Goal: Task Accomplishment & Management: Use online tool/utility

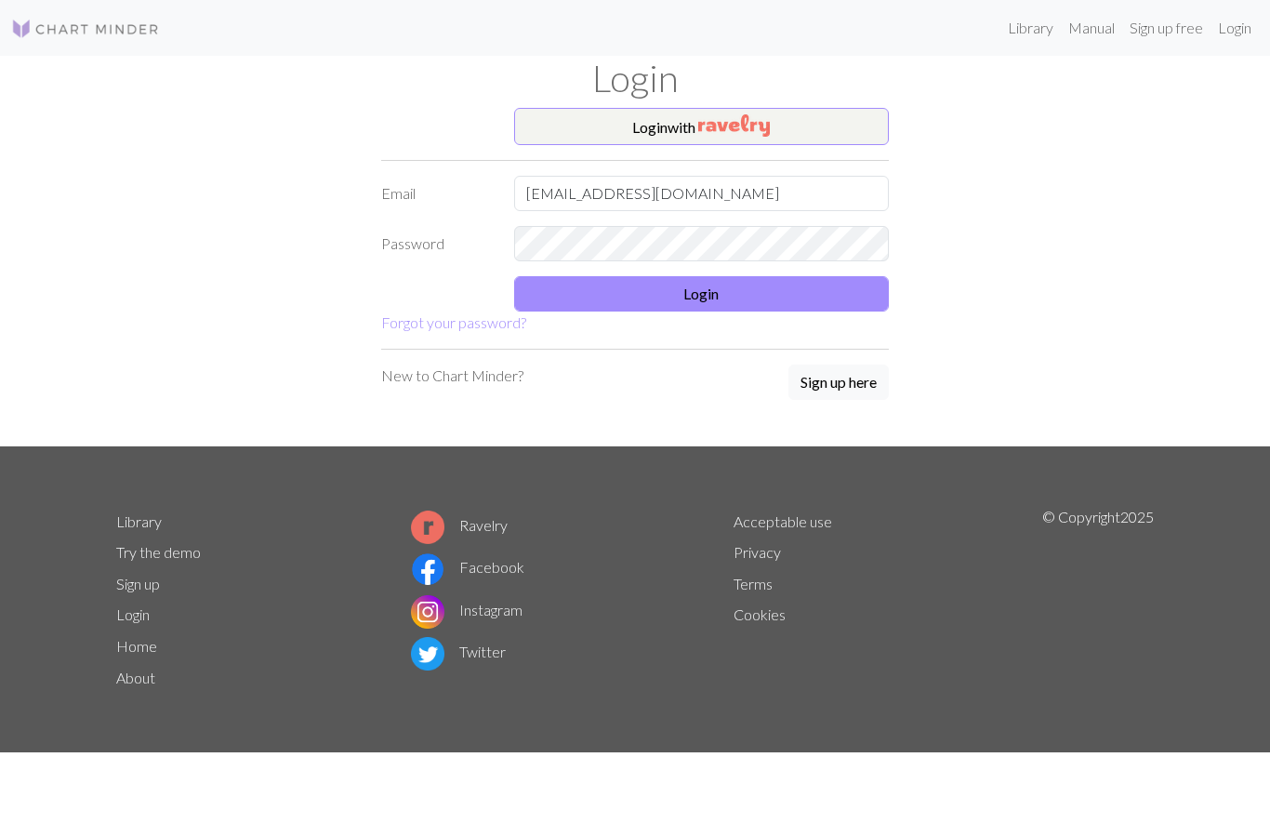
click at [697, 291] on button "Login" at bounding box center [702, 293] width 376 height 35
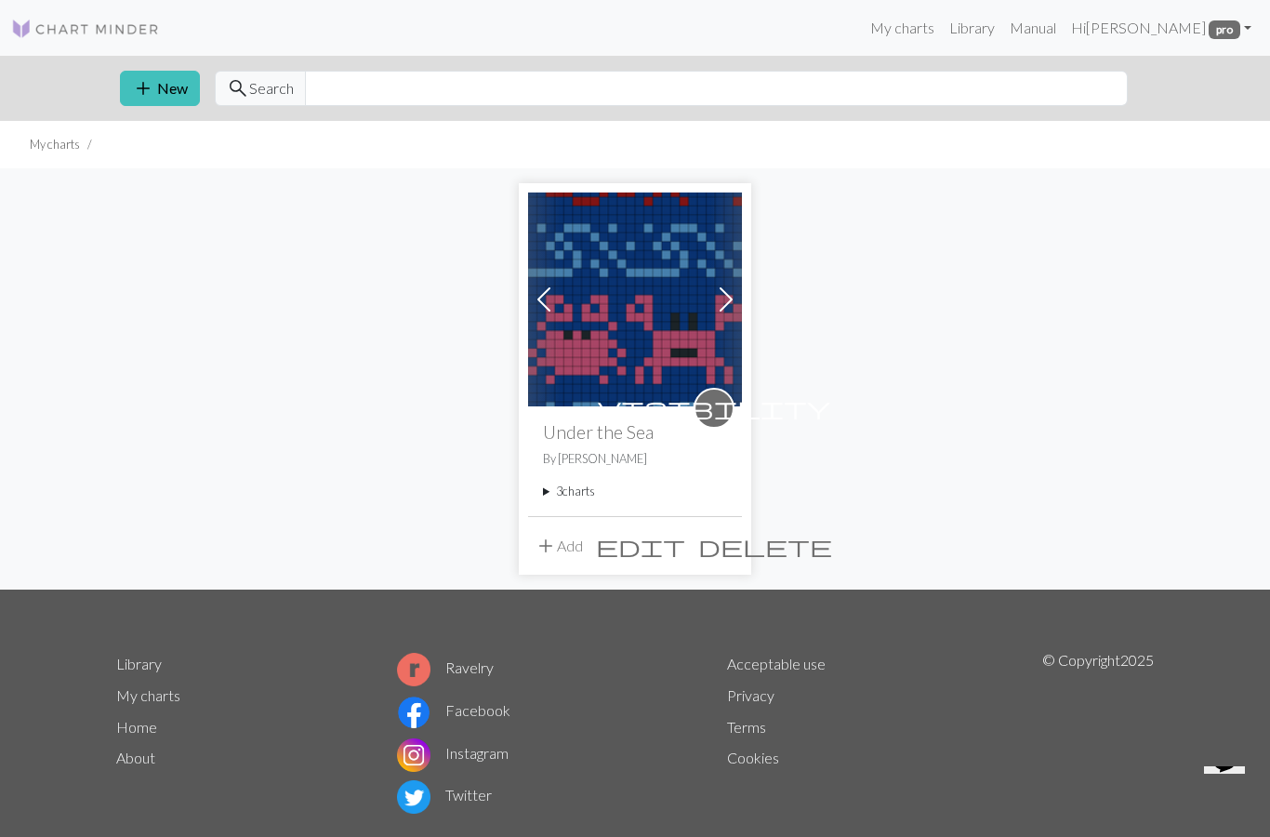
click at [655, 331] on img at bounding box center [635, 299] width 214 height 214
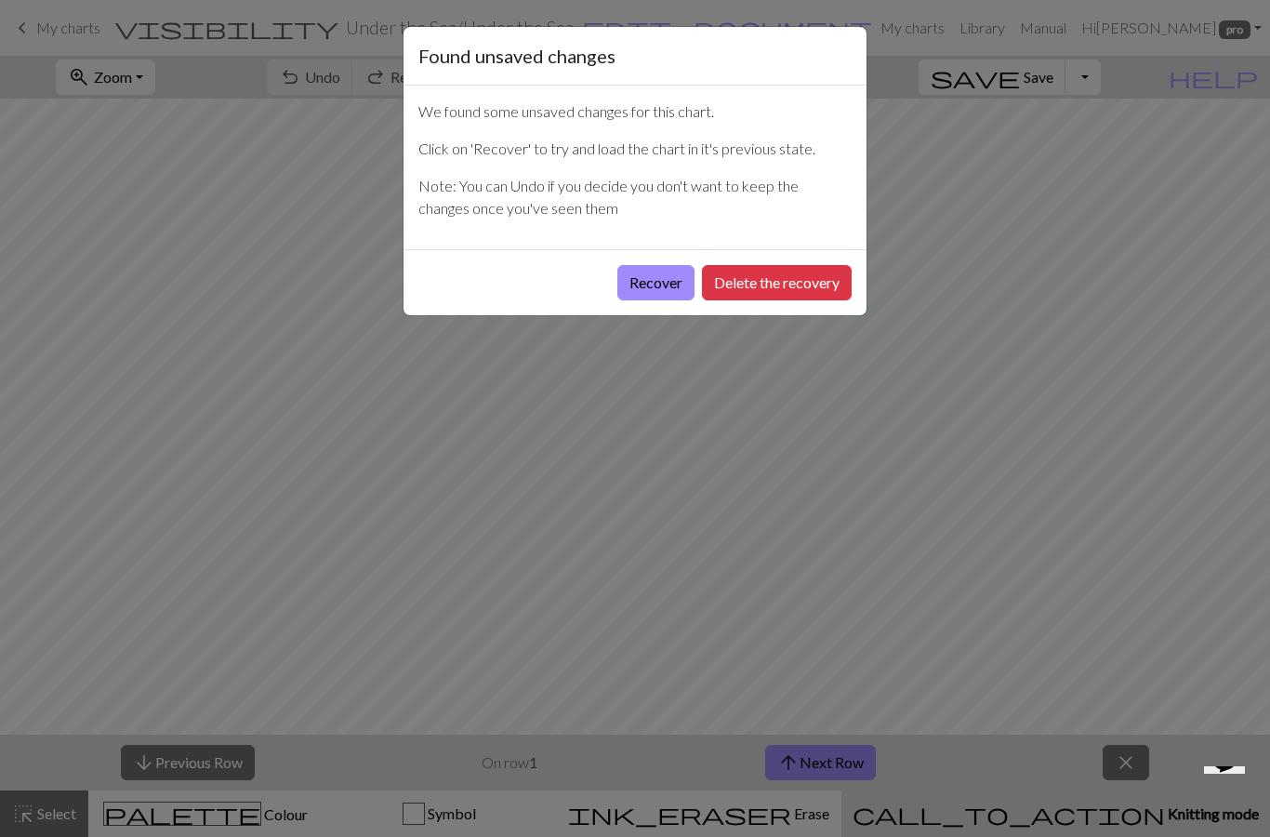
click at [653, 284] on button "Recover" at bounding box center [655, 282] width 77 height 35
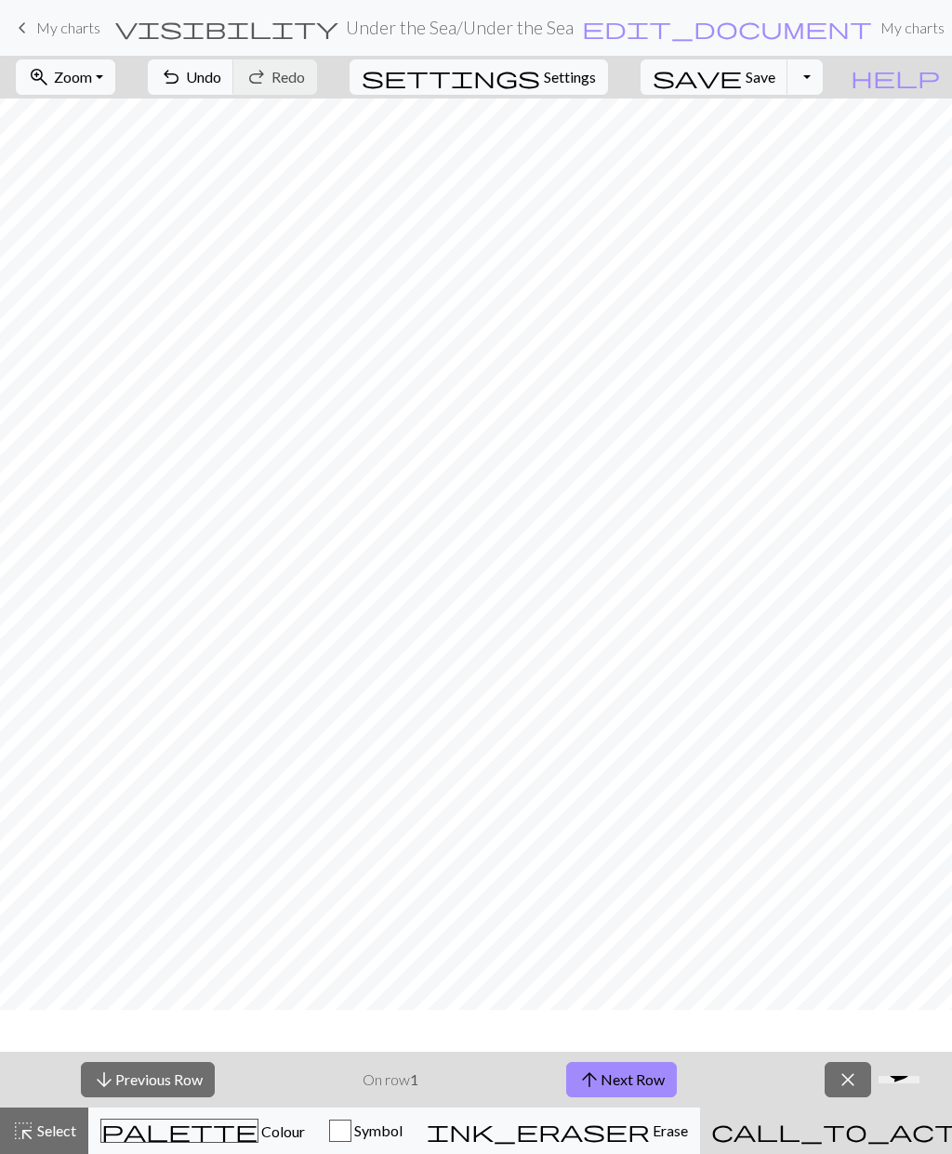
scroll to position [100, 0]
click at [823, 83] on button "Toggle Dropdown" at bounding box center [804, 76] width 35 height 35
click at [802, 113] on button "file_copy Save a copy" at bounding box center [668, 118] width 307 height 30
click at [416, 26] on h2 "Under the Sea / Copy of Under the Sea" at bounding box center [492, 27] width 292 height 21
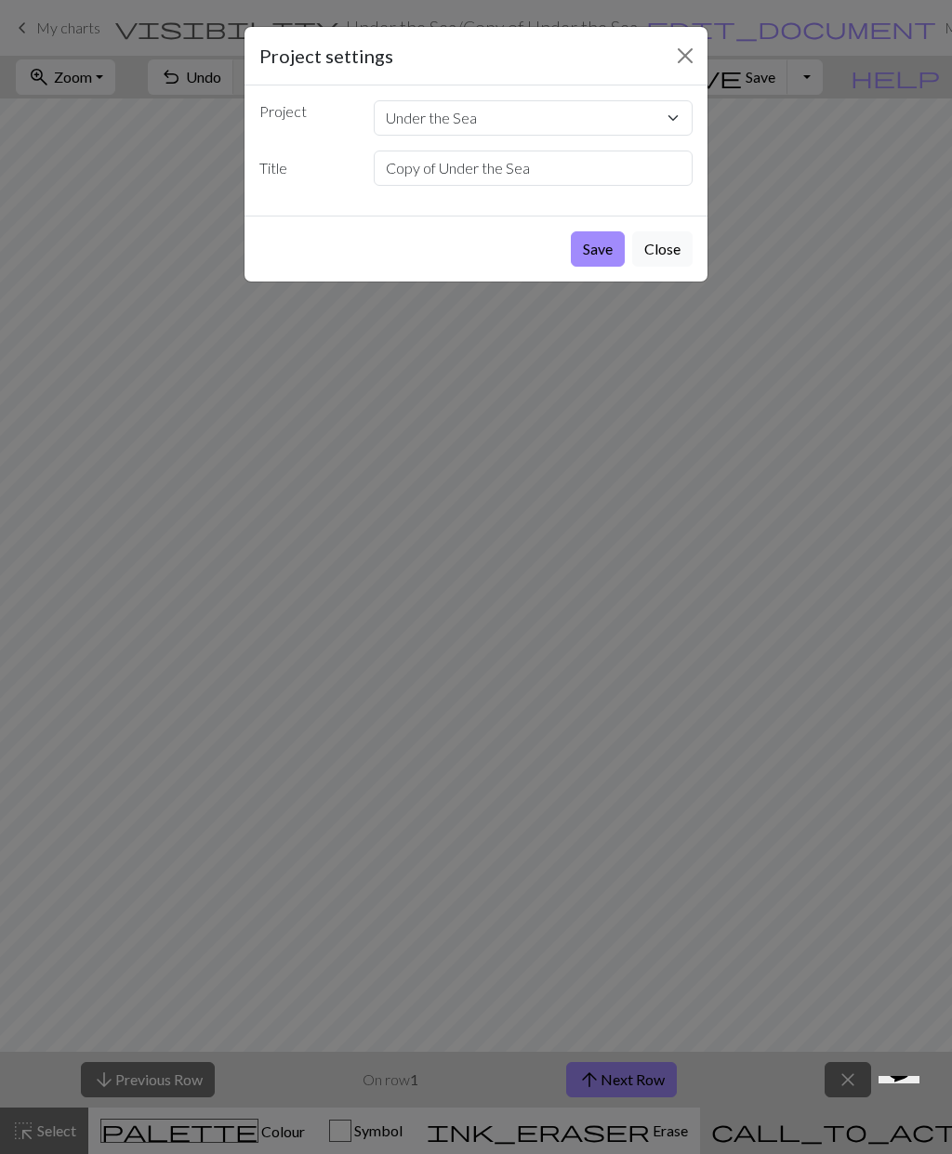
click at [599, 247] on button "Save" at bounding box center [598, 248] width 54 height 35
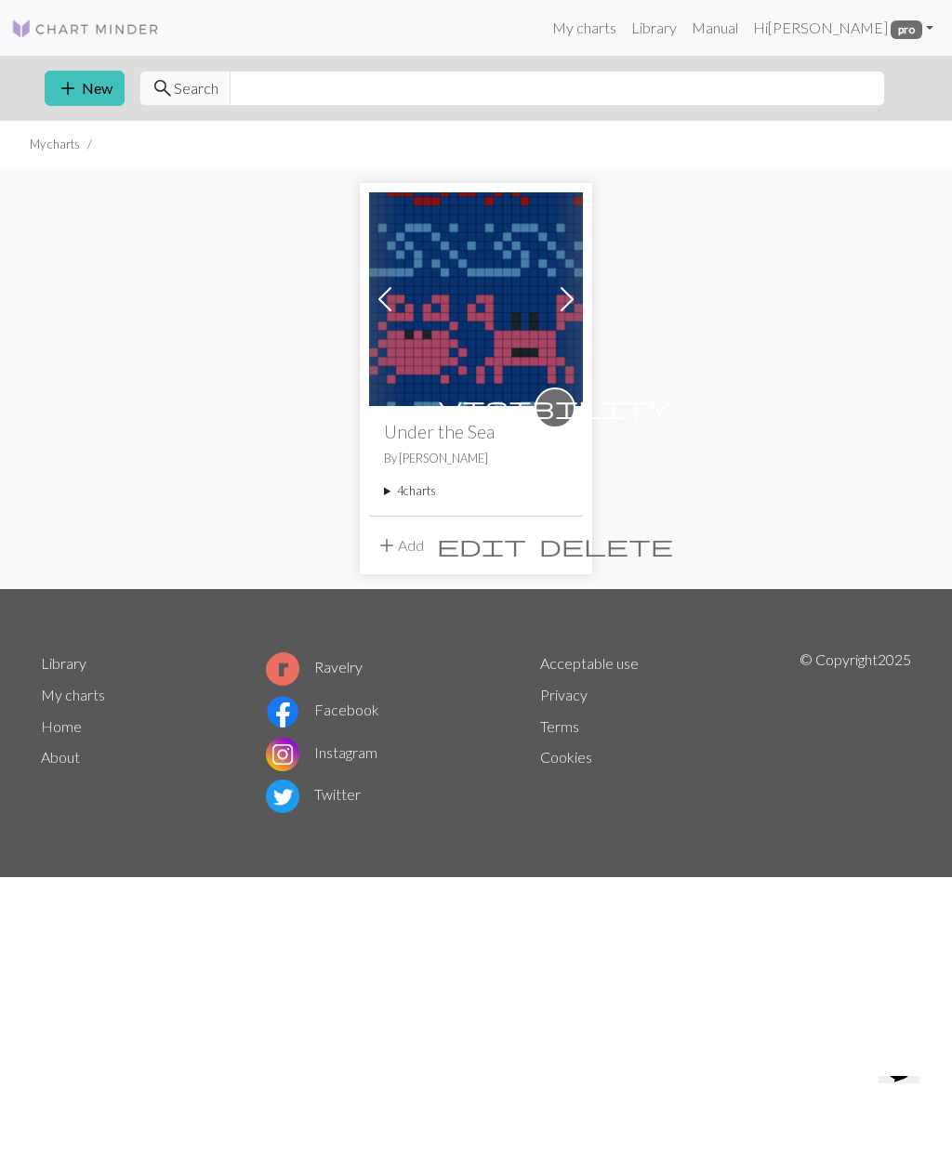
click at [417, 495] on summary "4 charts" at bounding box center [476, 491] width 184 height 18
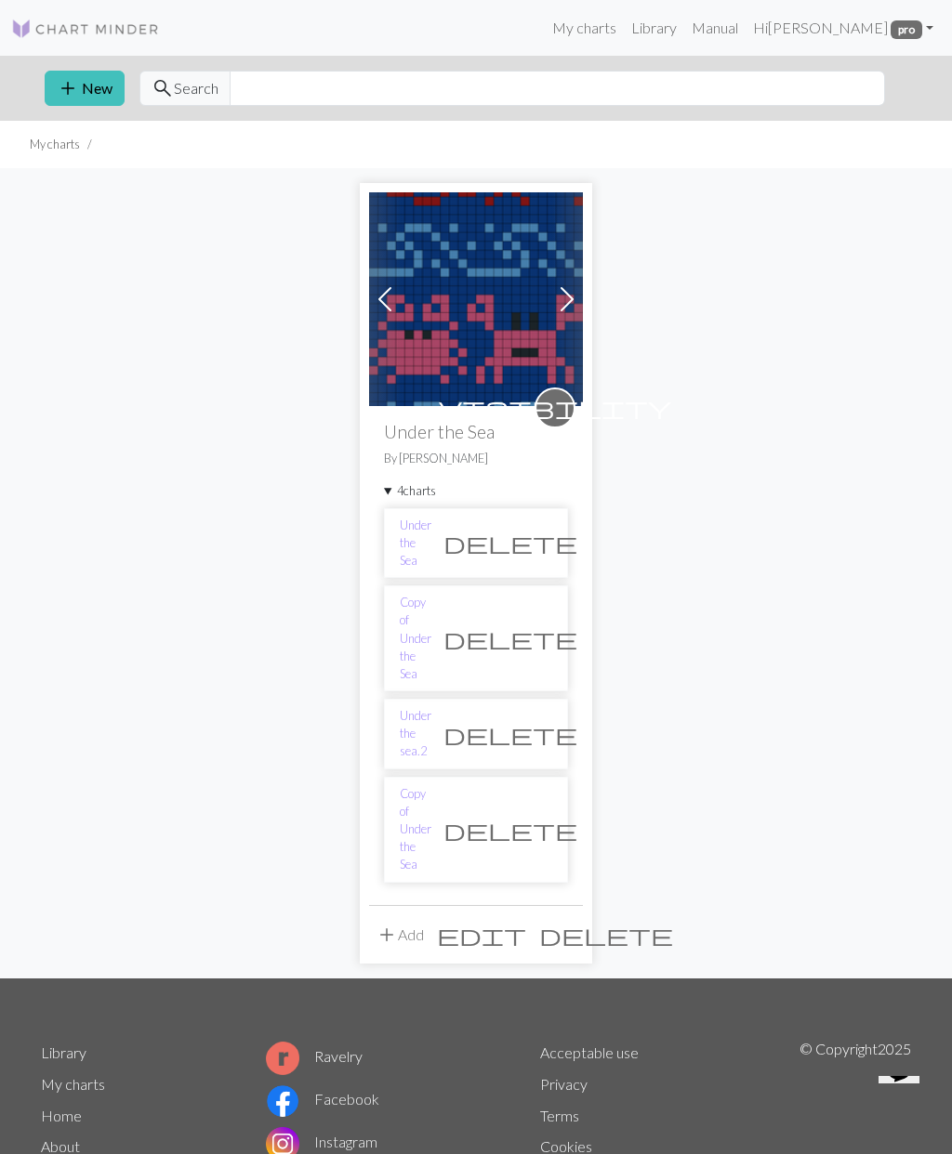
click at [431, 785] on link "Copy of Under the Sea" at bounding box center [416, 829] width 32 height 89
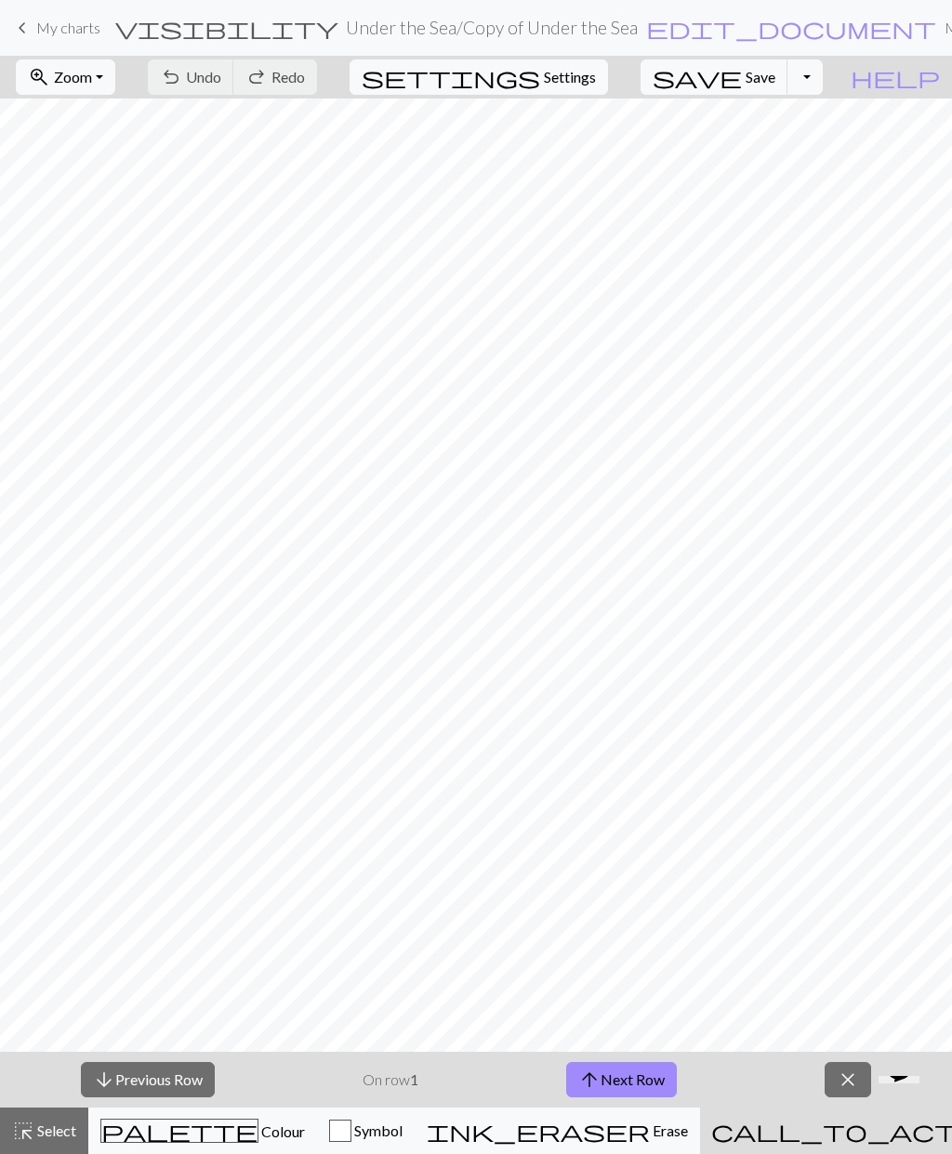
click at [599, 90] on button "settings Settings" at bounding box center [479, 76] width 258 height 35
select select "aran"
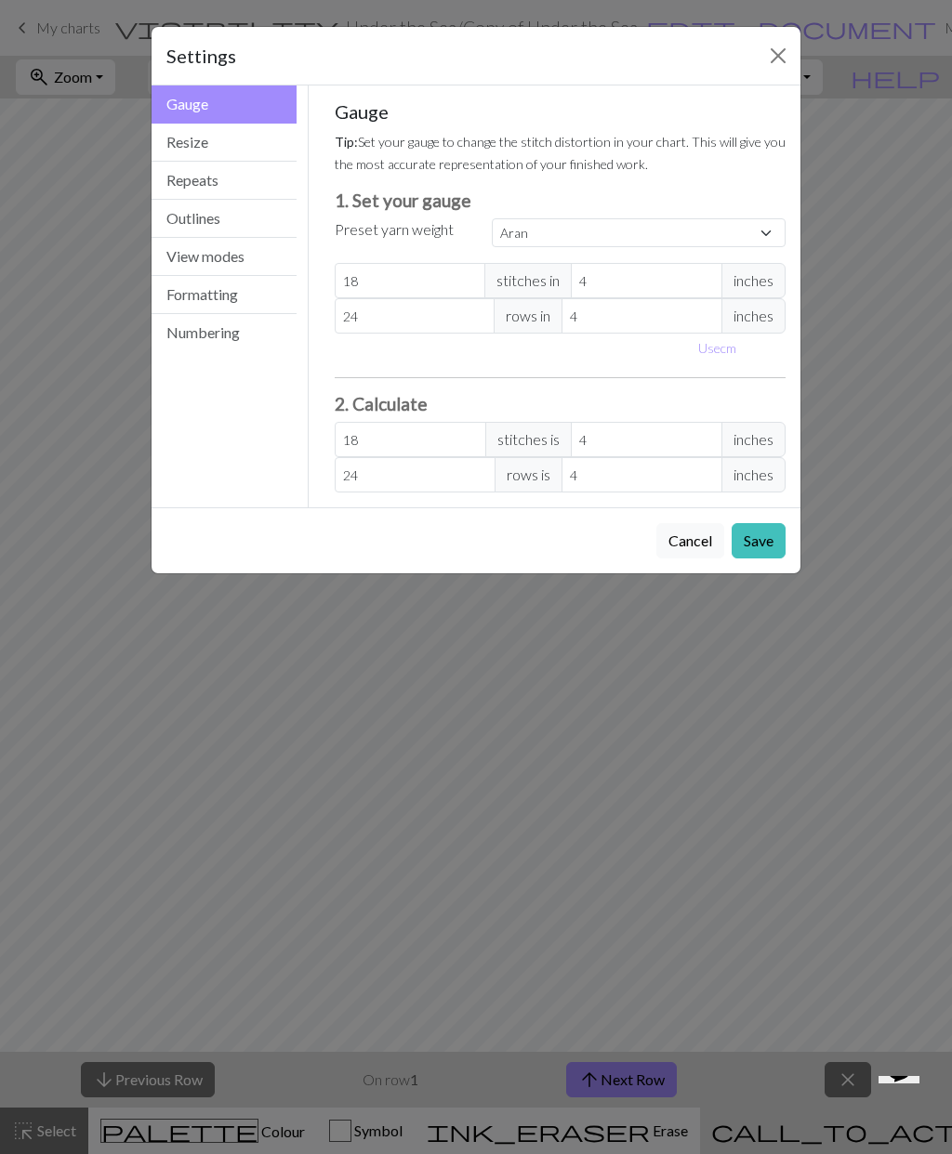
click at [259, 269] on button "View modes" at bounding box center [224, 257] width 145 height 38
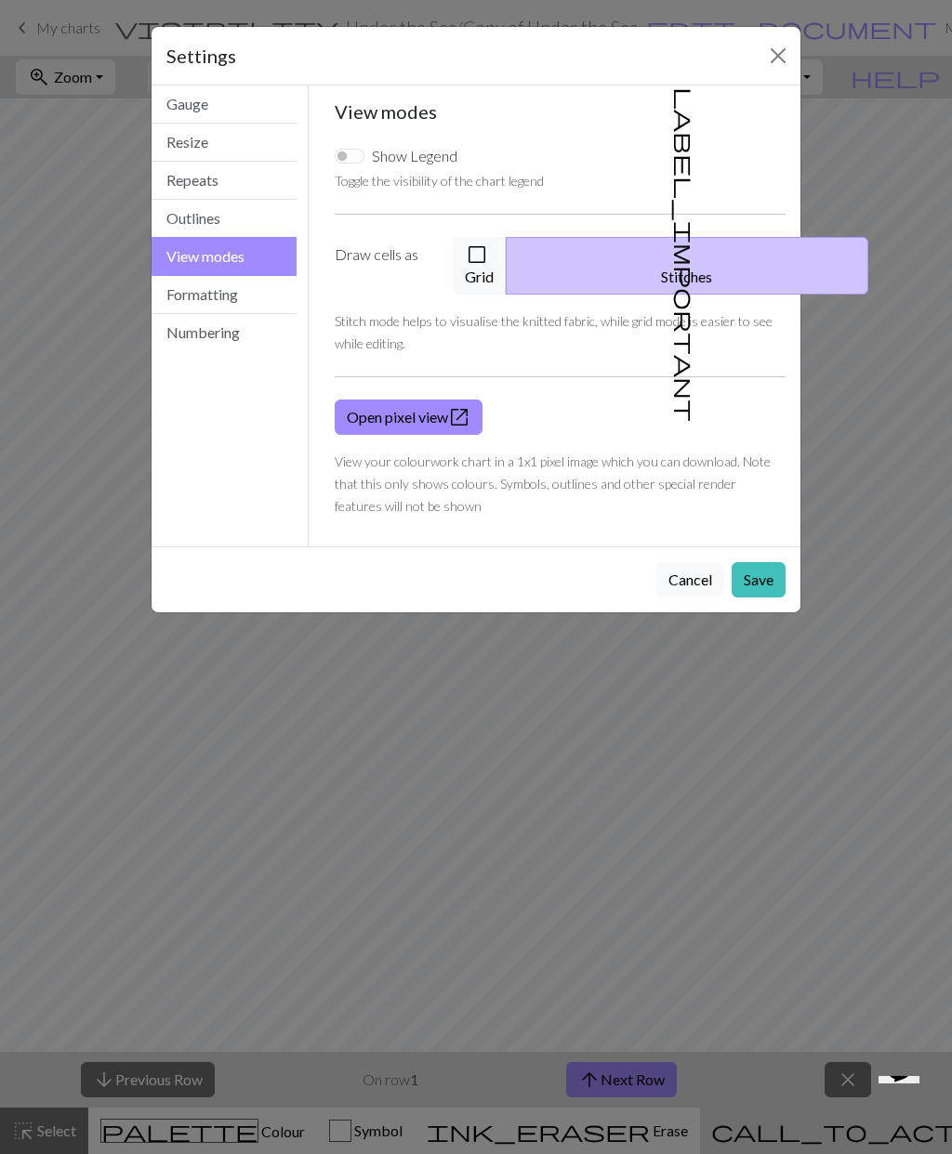
click at [488, 257] on span "check_box_outline_blank" at bounding box center [477, 255] width 22 height 26
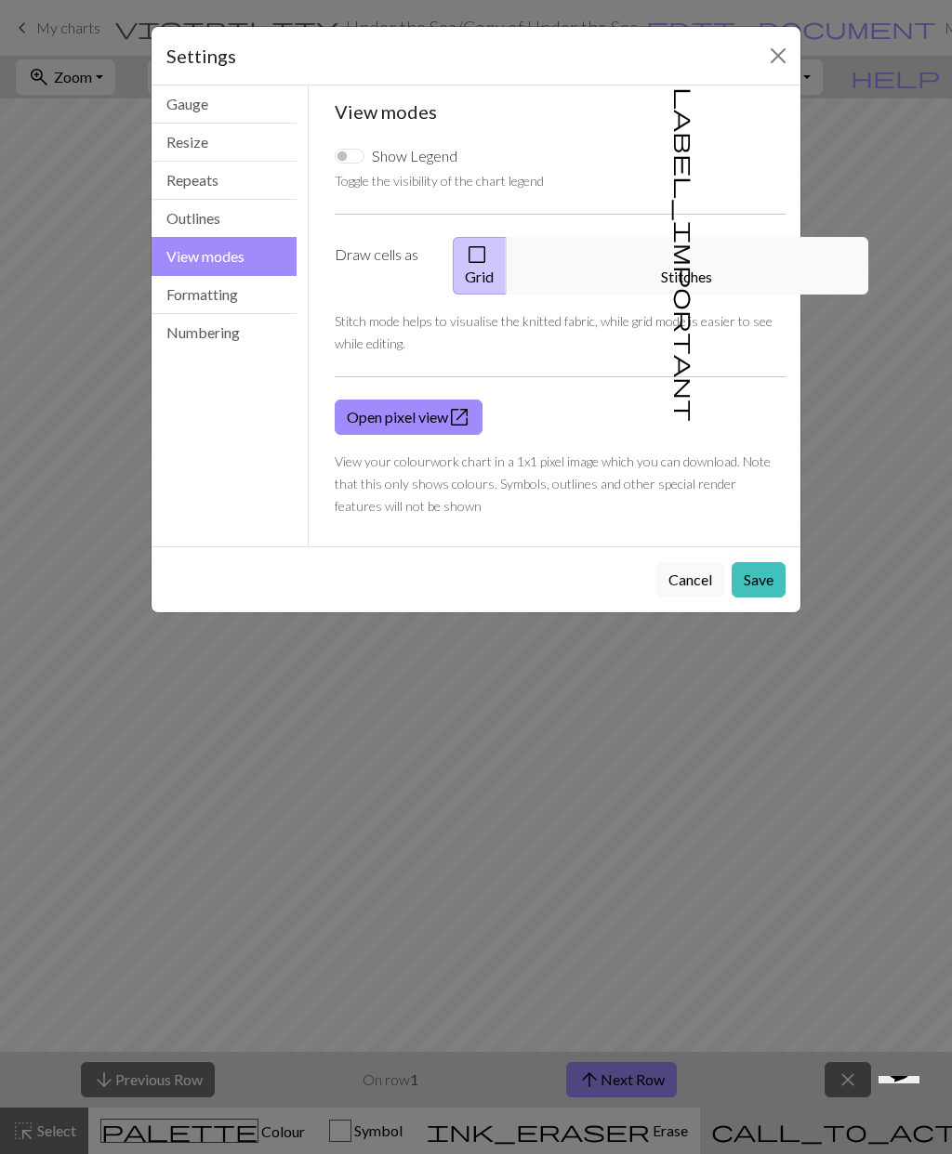
click at [762, 562] on button "Save" at bounding box center [759, 579] width 54 height 35
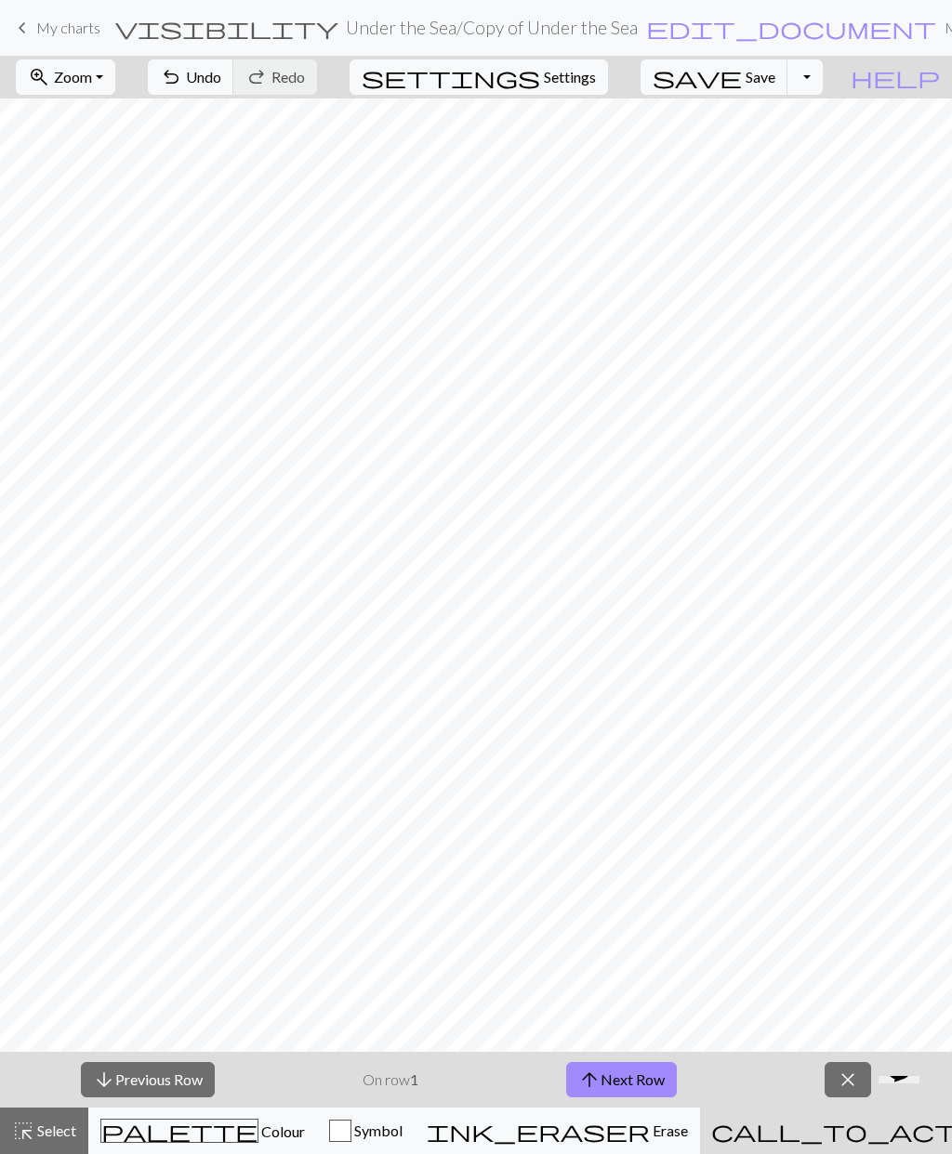
click at [849, 836] on span "close" at bounding box center [848, 1080] width 22 height 26
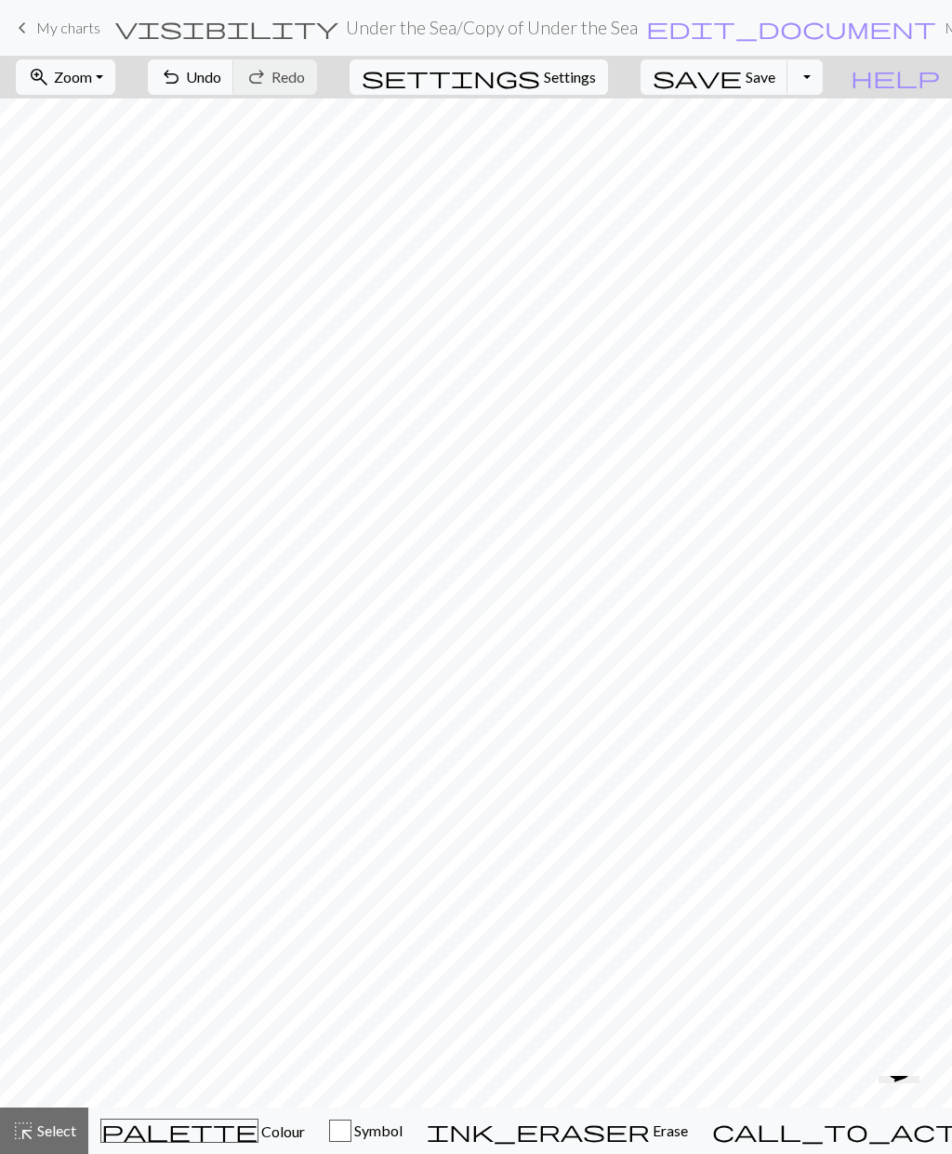
click at [40, 836] on span "Select" at bounding box center [55, 1131] width 42 height 18
click at [173, 836] on span "palette" at bounding box center [179, 1131] width 156 height 26
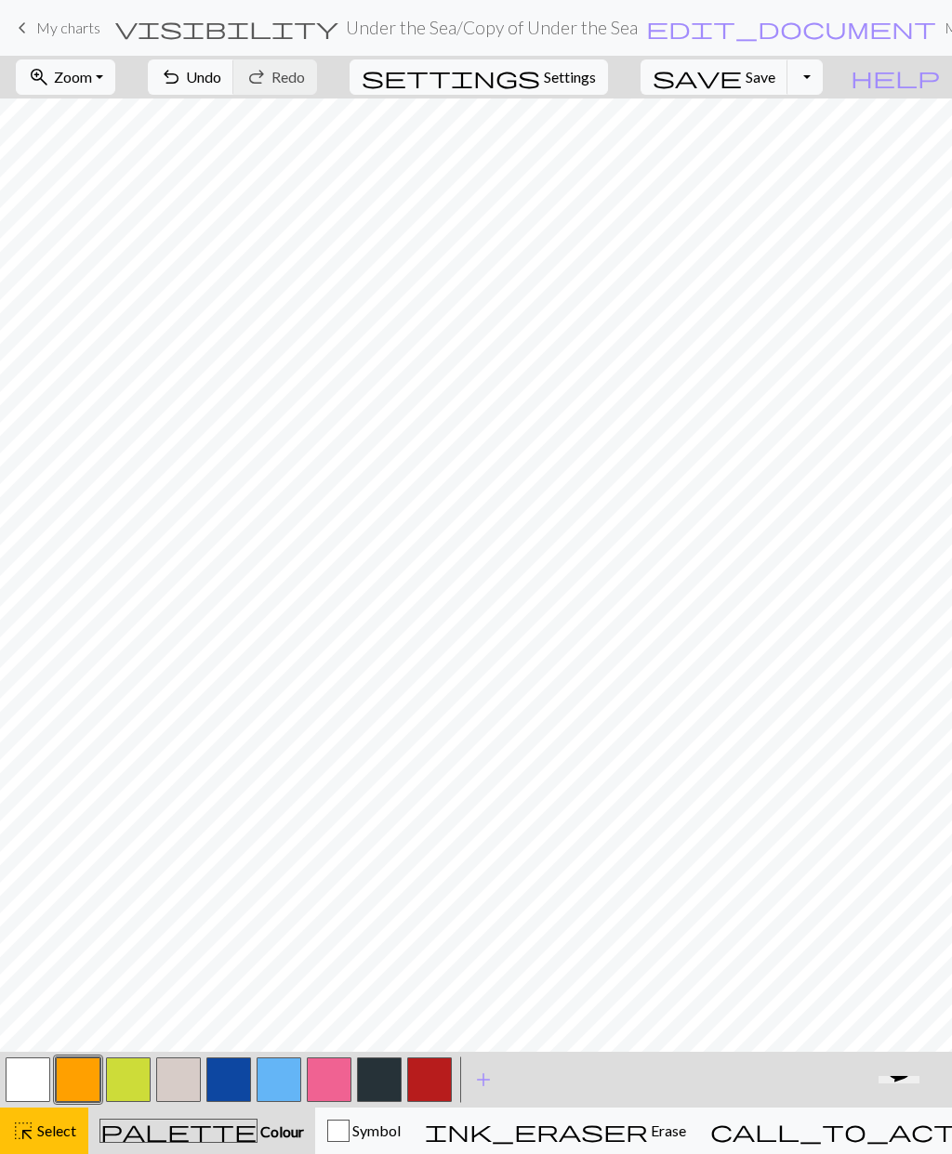
click at [30, 836] on button "button" at bounding box center [28, 1080] width 45 height 45
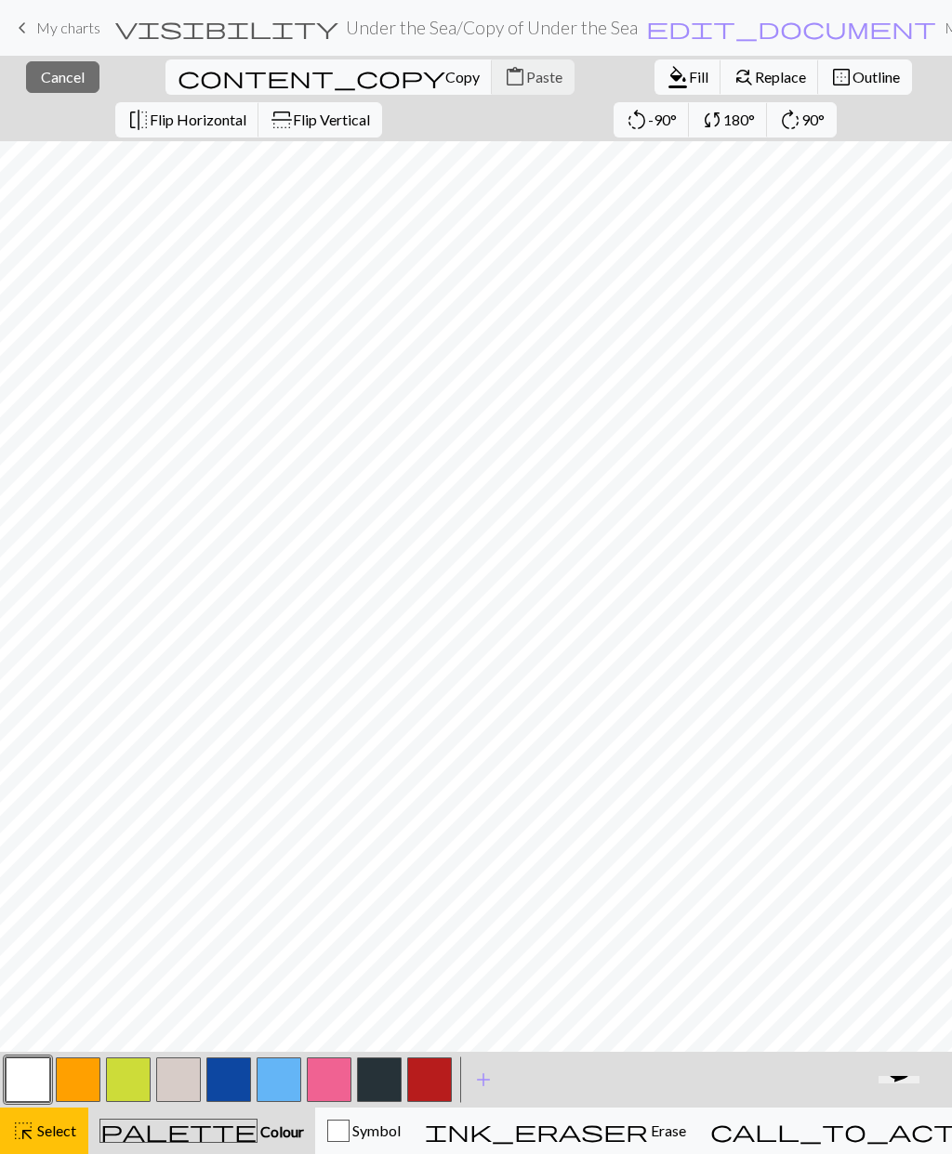
click at [29, 836] on button "button" at bounding box center [28, 1080] width 45 height 45
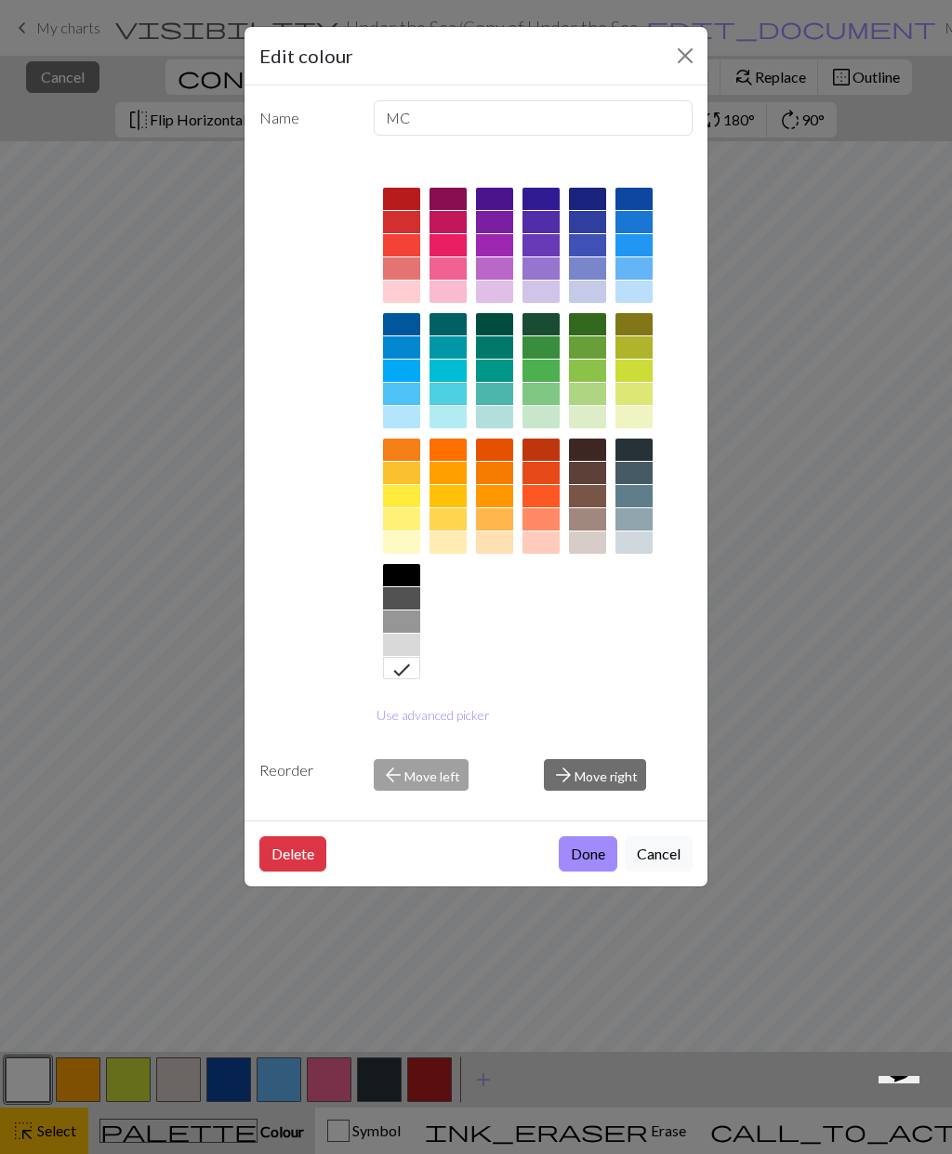
click at [674, 836] on button "Cancel" at bounding box center [659, 854] width 68 height 35
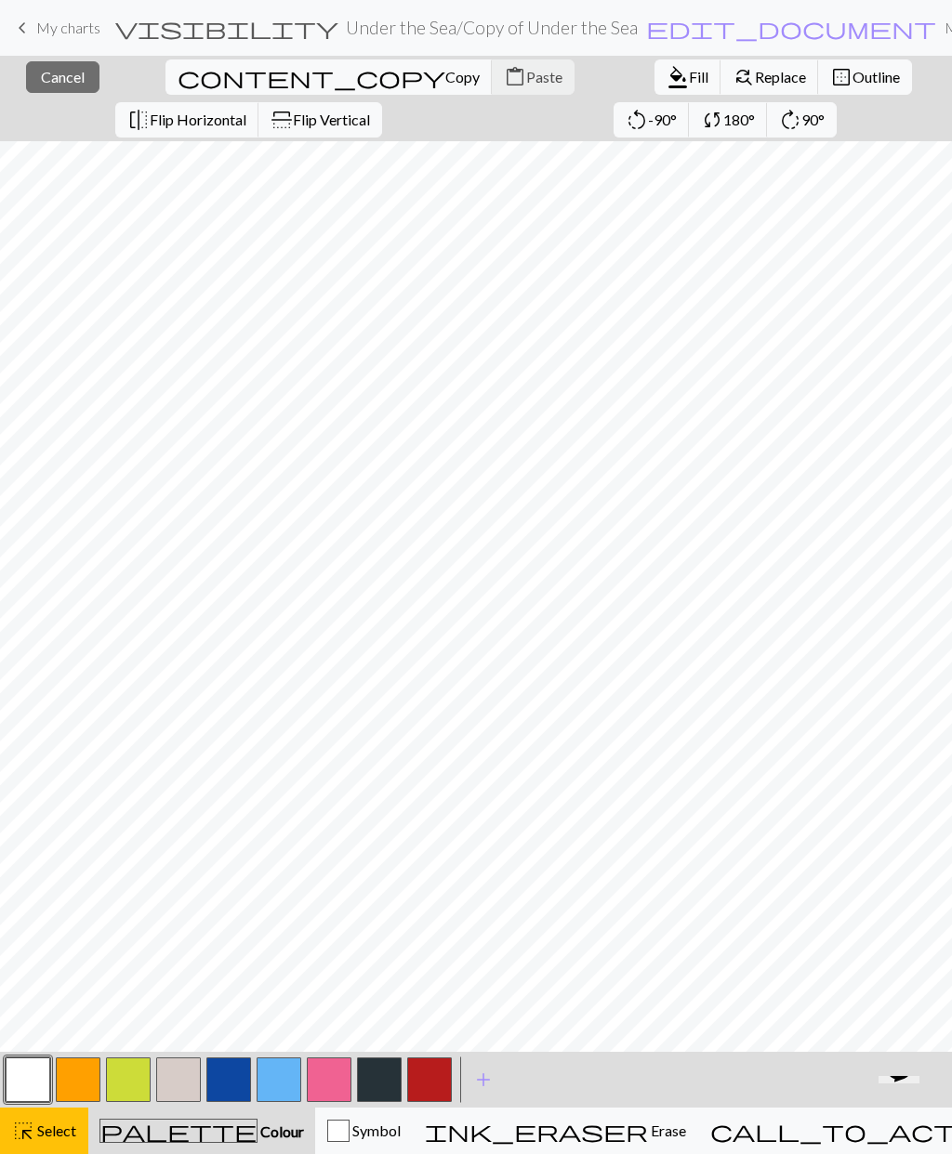
click at [43, 836] on span "Select" at bounding box center [55, 1131] width 42 height 18
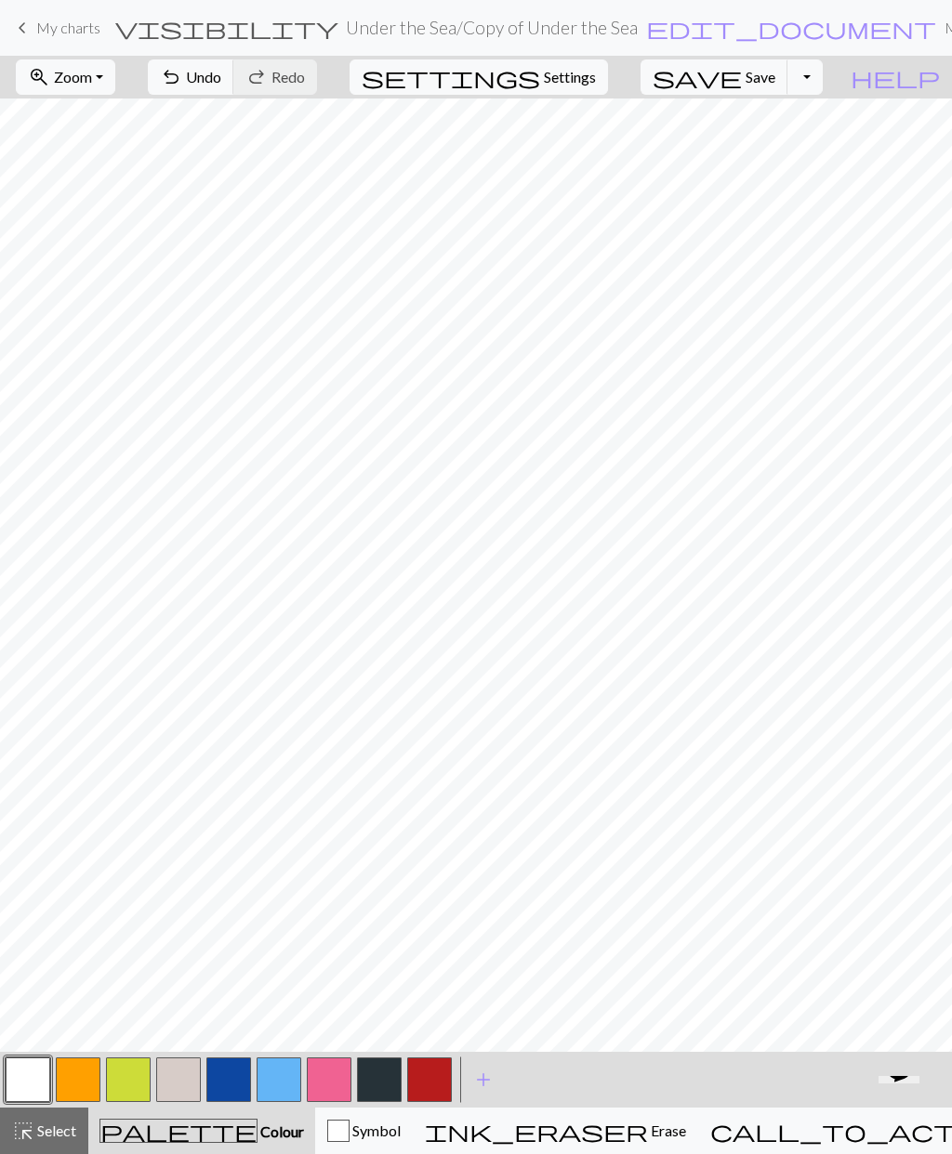
click at [178, 836] on span "palette" at bounding box center [178, 1131] width 156 height 26
click at [176, 836] on span "palette" at bounding box center [178, 1131] width 156 height 26
click at [39, 836] on span "Select" at bounding box center [55, 1131] width 42 height 18
click at [33, 836] on span "highlight_alt" at bounding box center [23, 1131] width 22 height 26
click at [182, 836] on span "palette" at bounding box center [178, 1131] width 156 height 26
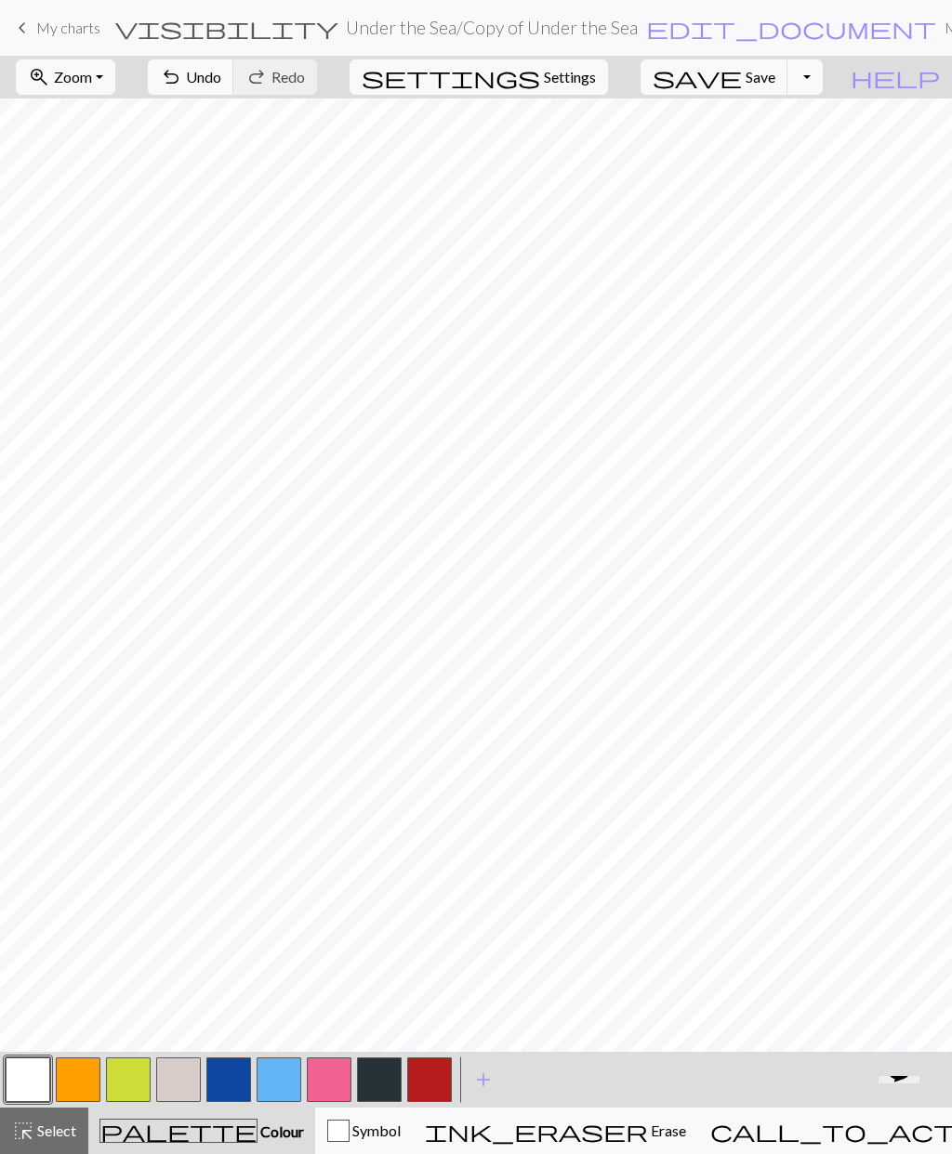
click at [178, 836] on span "palette" at bounding box center [178, 1131] width 156 height 26
click at [170, 836] on span "palette" at bounding box center [178, 1131] width 156 height 26
click at [479, 836] on span "add" at bounding box center [483, 1080] width 22 height 26
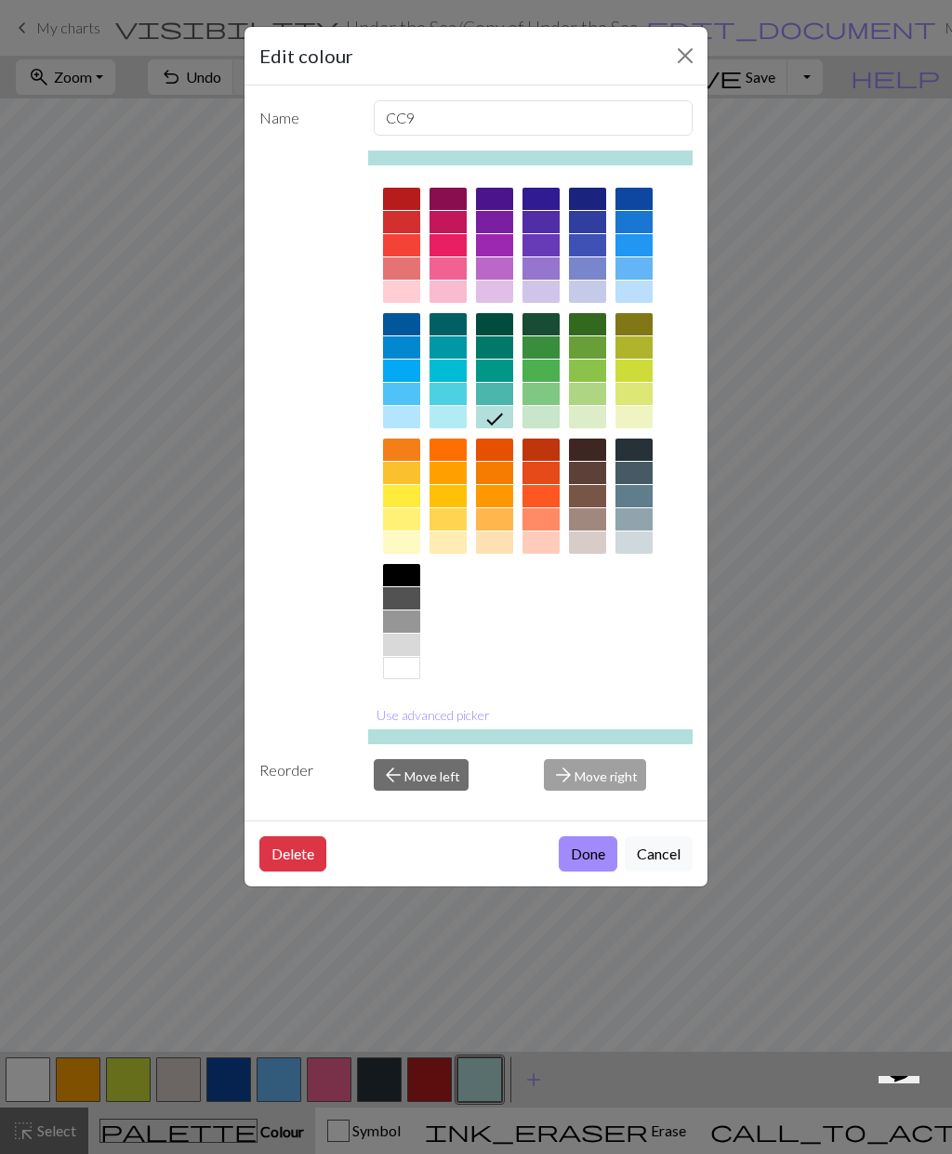
click at [454, 376] on div at bounding box center [447, 371] width 37 height 22
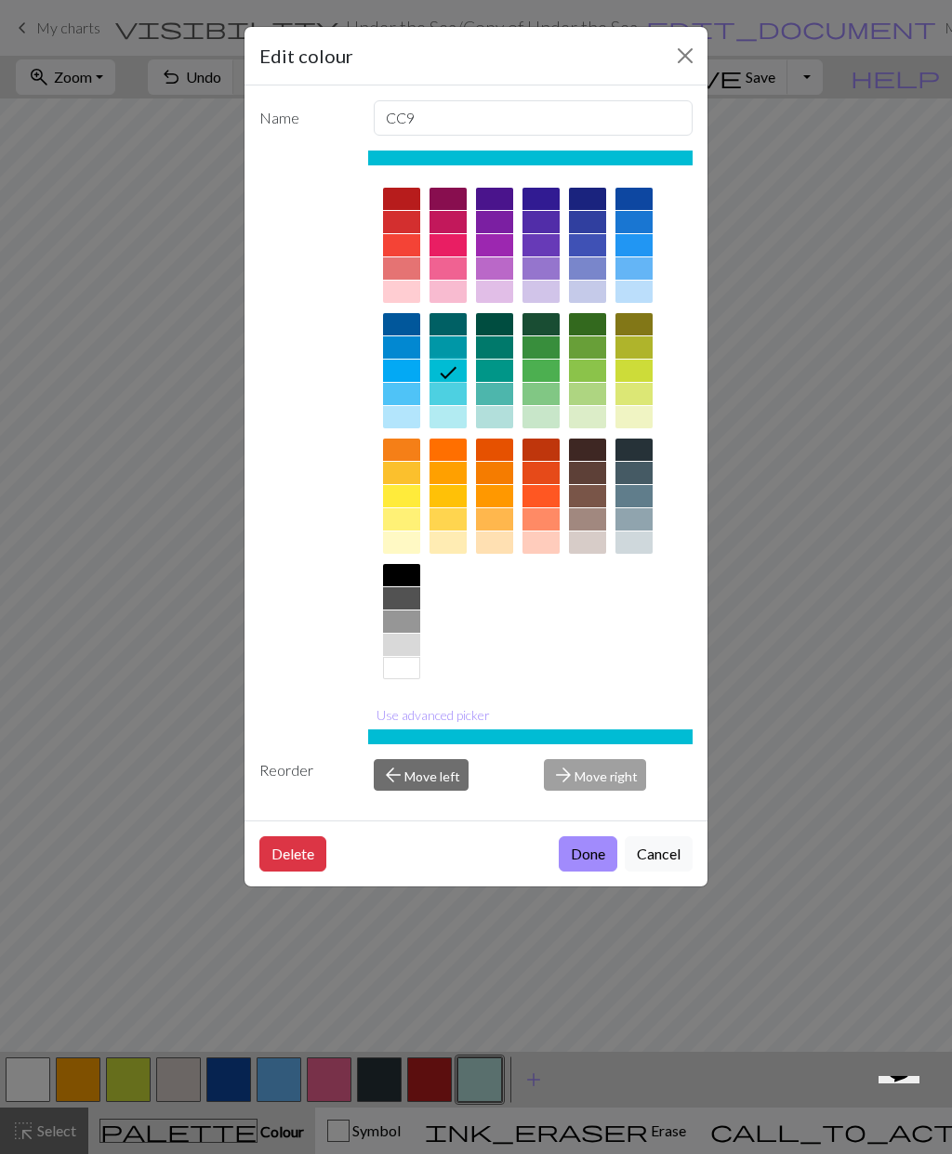
click at [590, 836] on button "Done" at bounding box center [588, 854] width 59 height 35
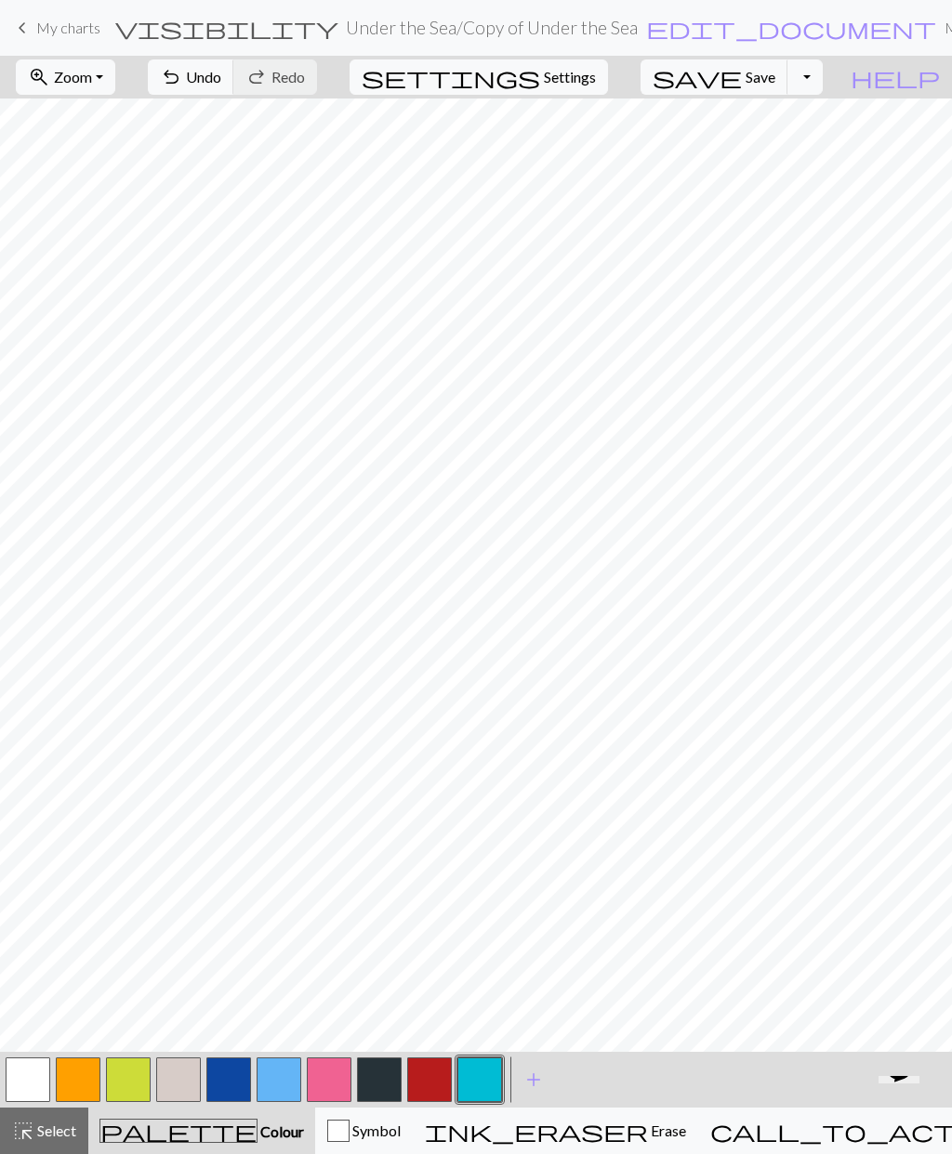
click at [41, 836] on button "button" at bounding box center [28, 1080] width 45 height 45
click at [482, 836] on button "button" at bounding box center [479, 1080] width 45 height 45
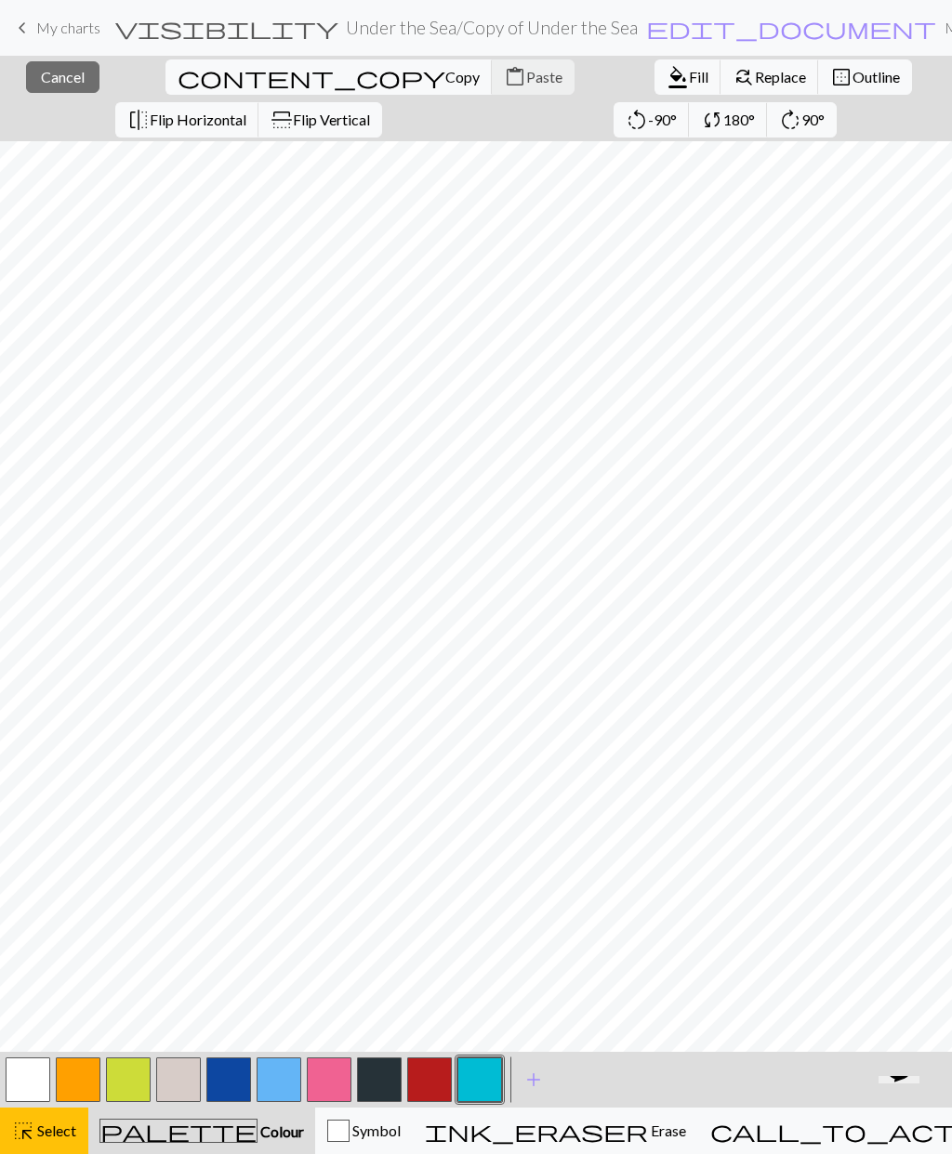
click at [482, 836] on button "button" at bounding box center [479, 1080] width 45 height 45
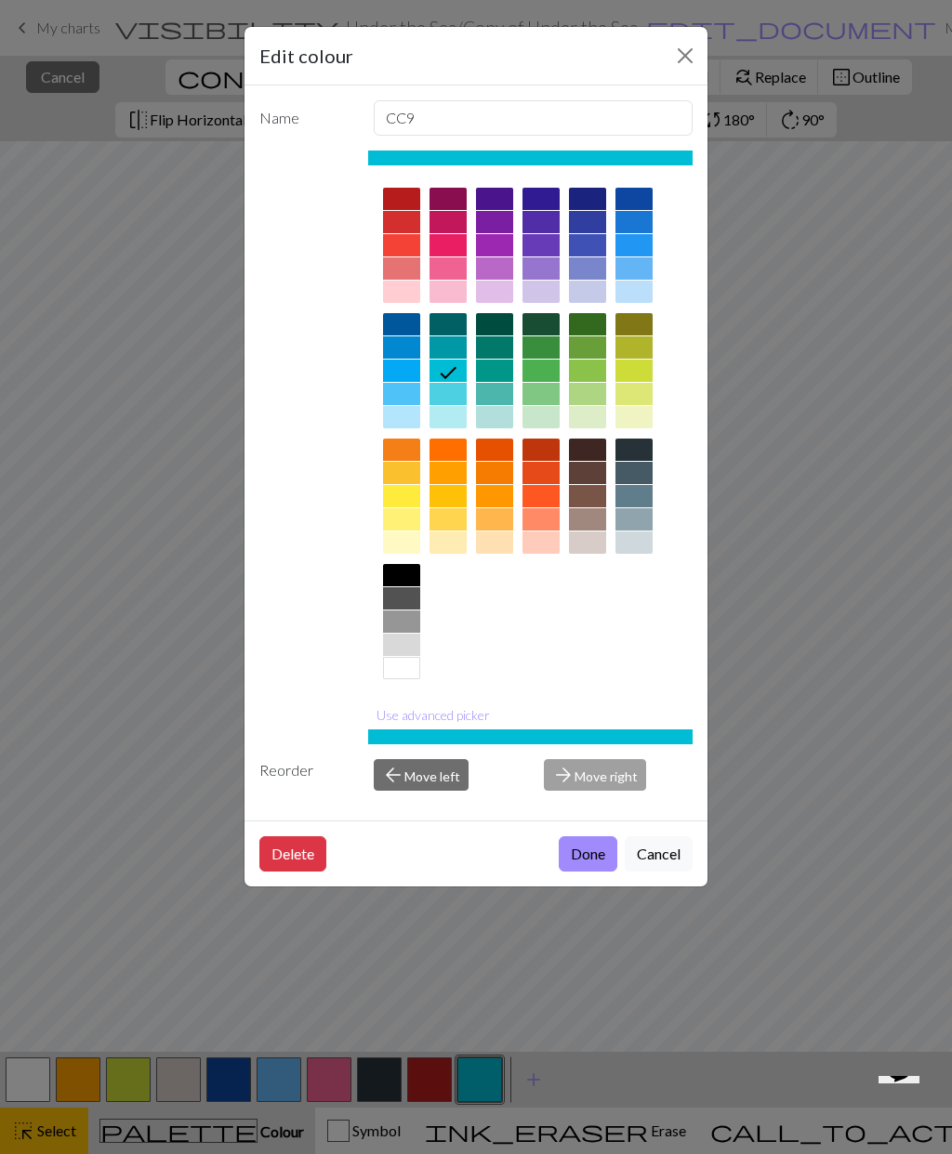
click at [588, 836] on button "Done" at bounding box center [588, 854] width 59 height 35
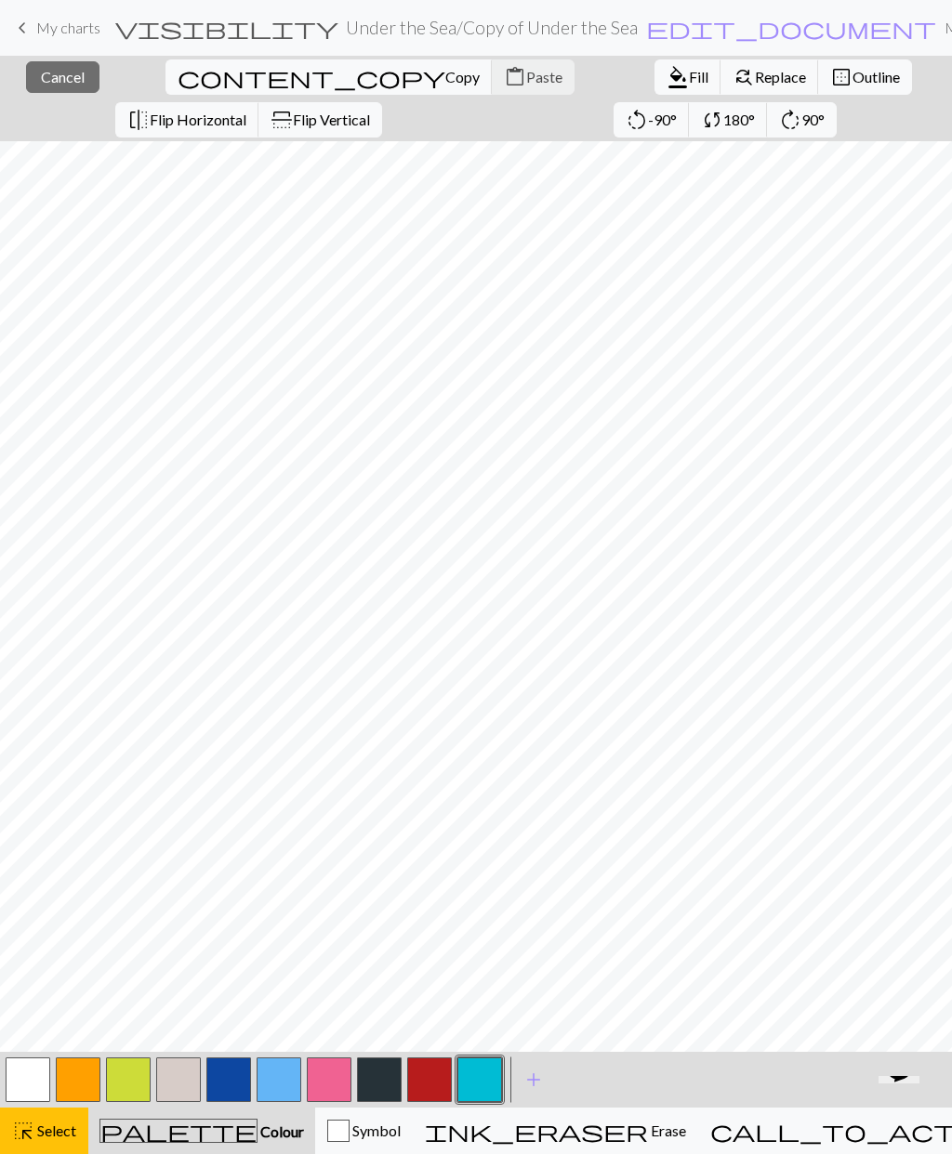
click at [62, 836] on span "Select" at bounding box center [55, 1131] width 42 height 18
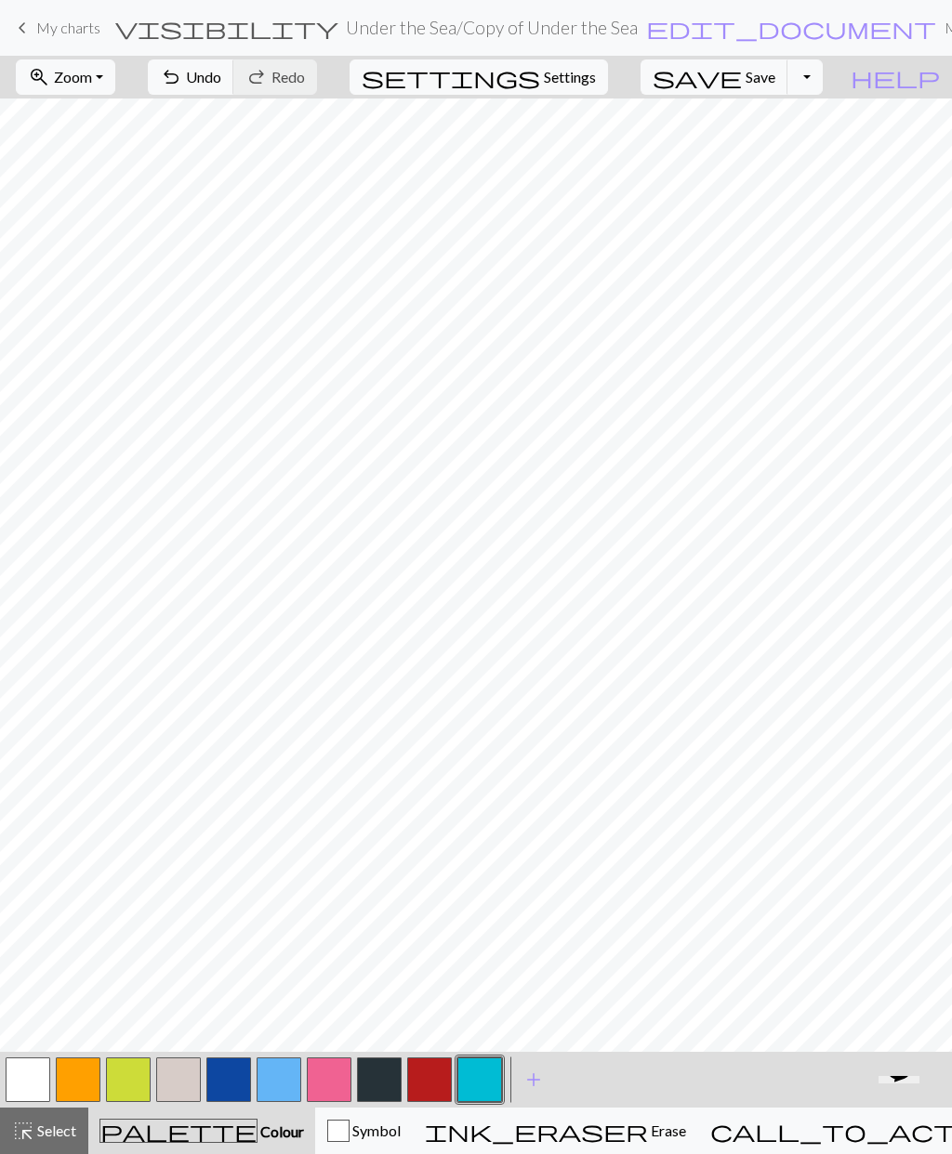
click at [490, 836] on button "button" at bounding box center [479, 1080] width 45 height 45
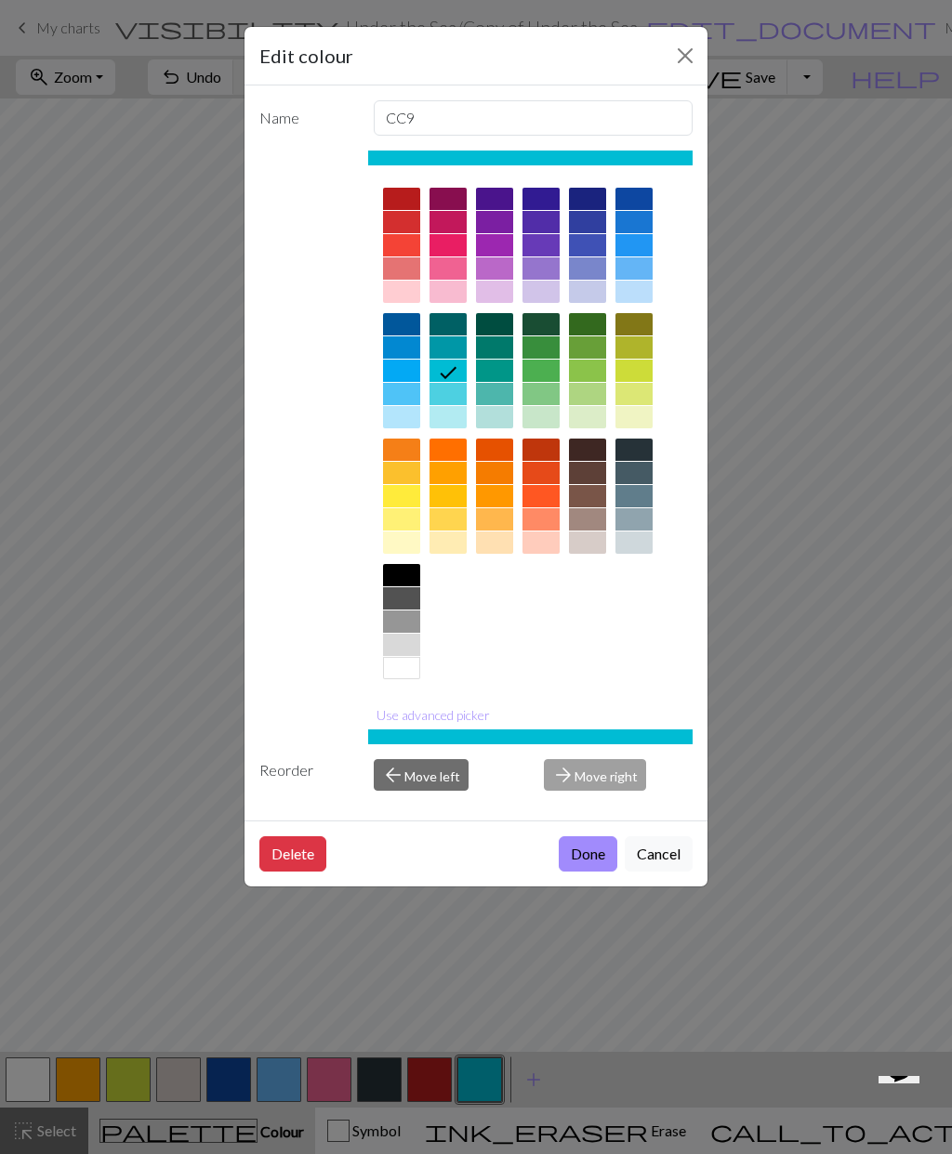
click at [600, 836] on button "Done" at bounding box center [588, 854] width 59 height 35
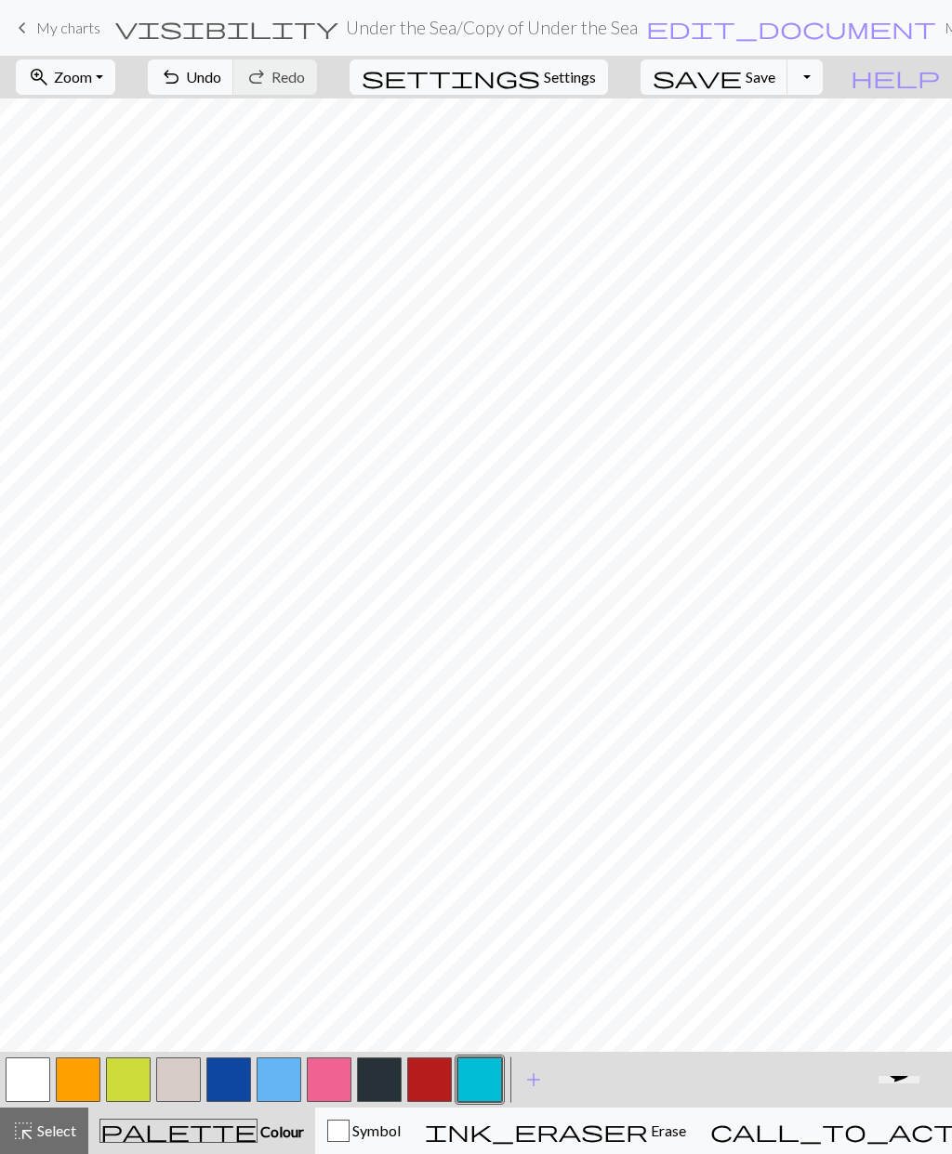
click at [487, 836] on button "button" at bounding box center [479, 1080] width 45 height 45
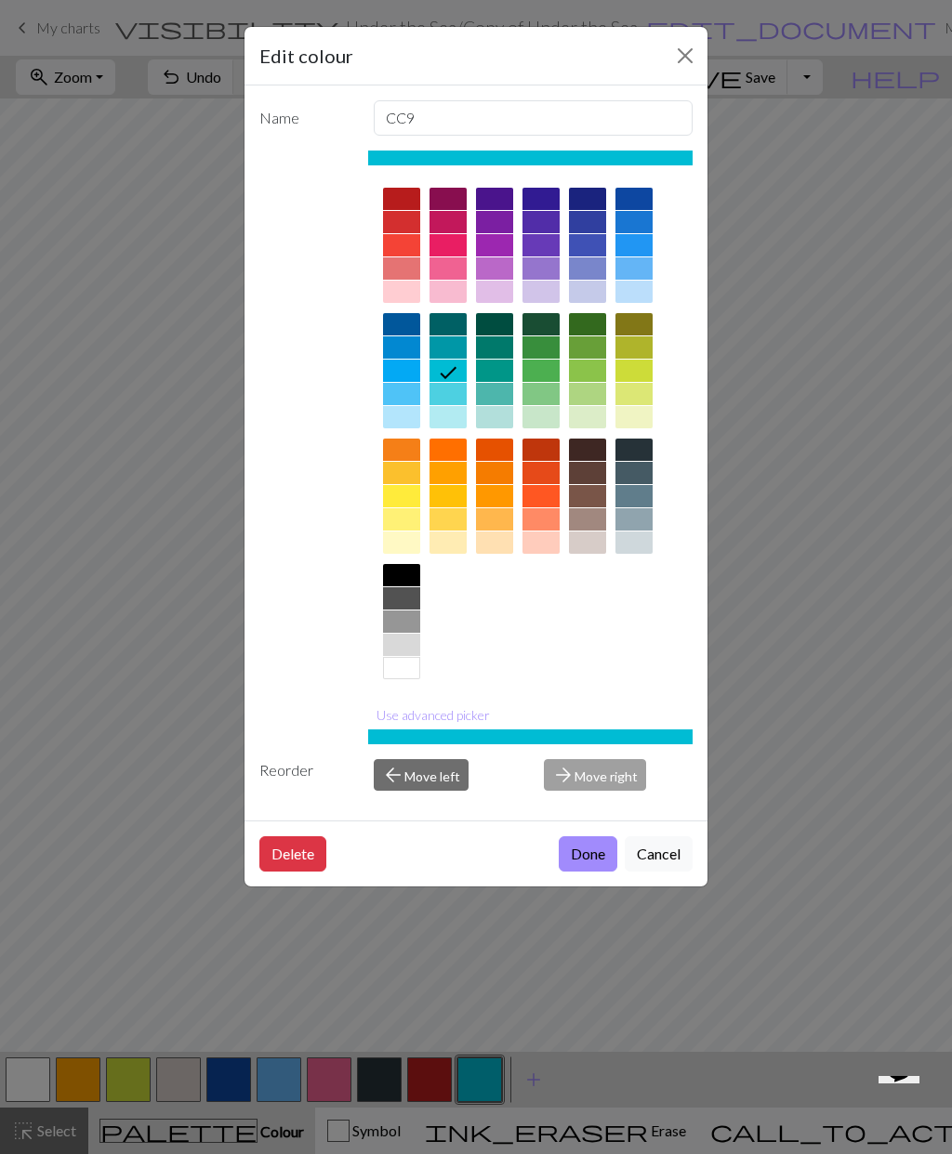
click at [590, 836] on button "Done" at bounding box center [588, 854] width 59 height 35
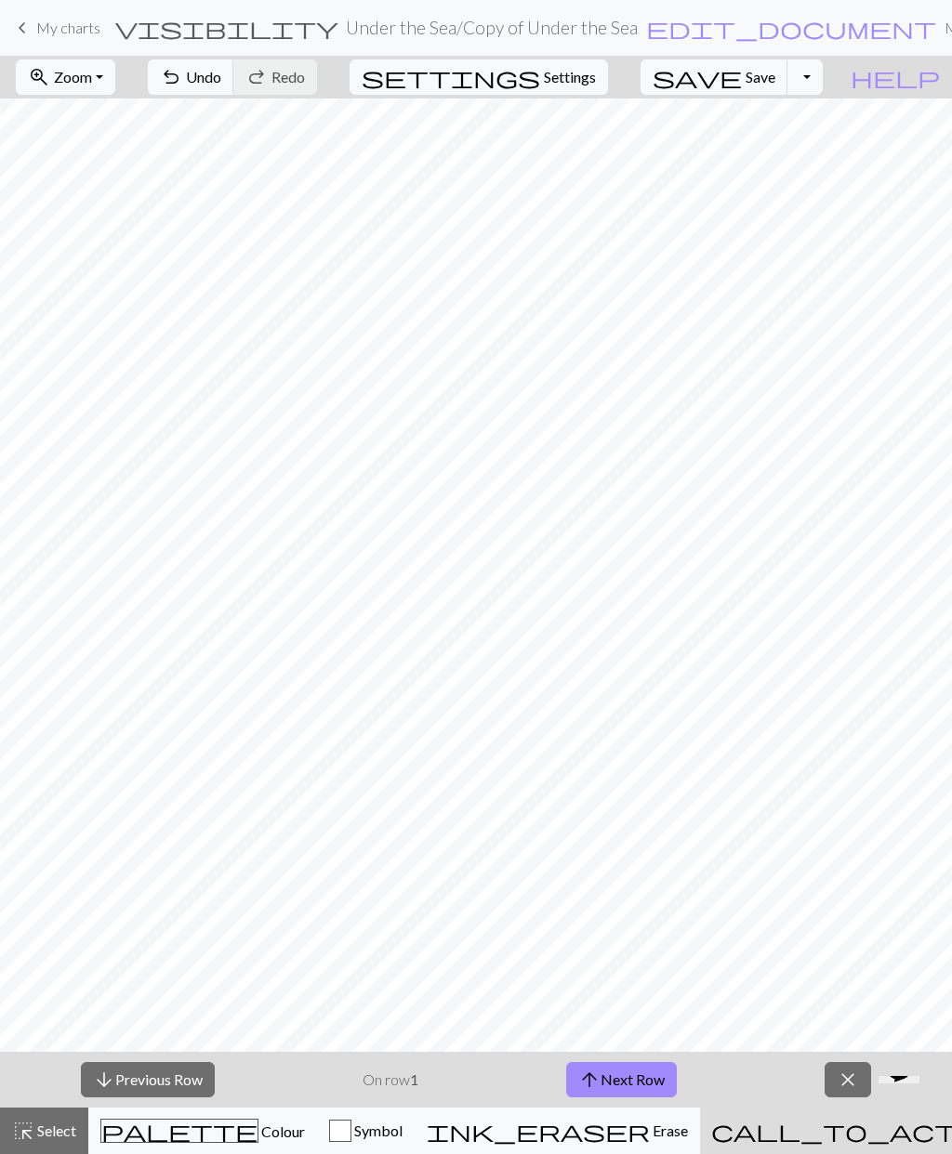
click at [854, 836] on span "close" at bounding box center [848, 1080] width 22 height 26
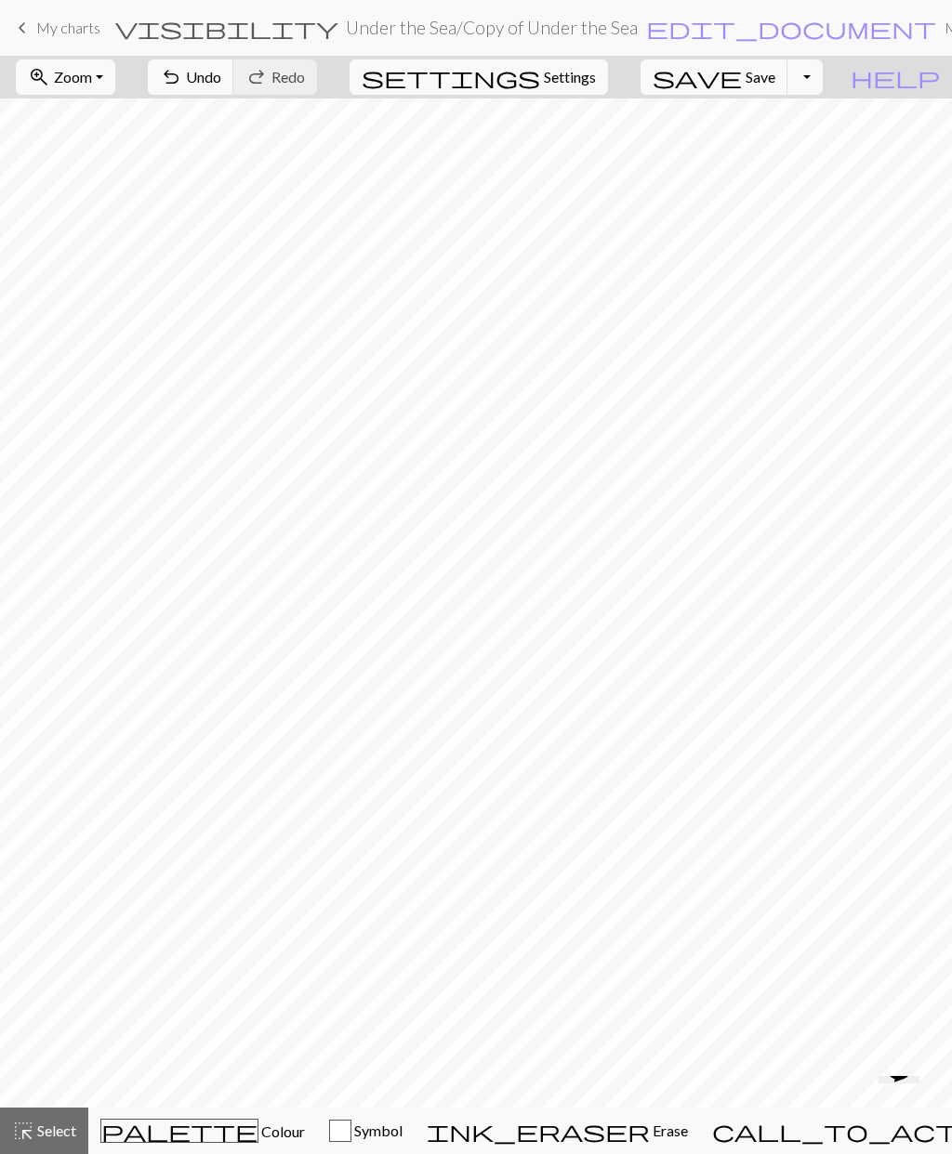
click at [177, 836] on span "palette" at bounding box center [179, 1131] width 156 height 26
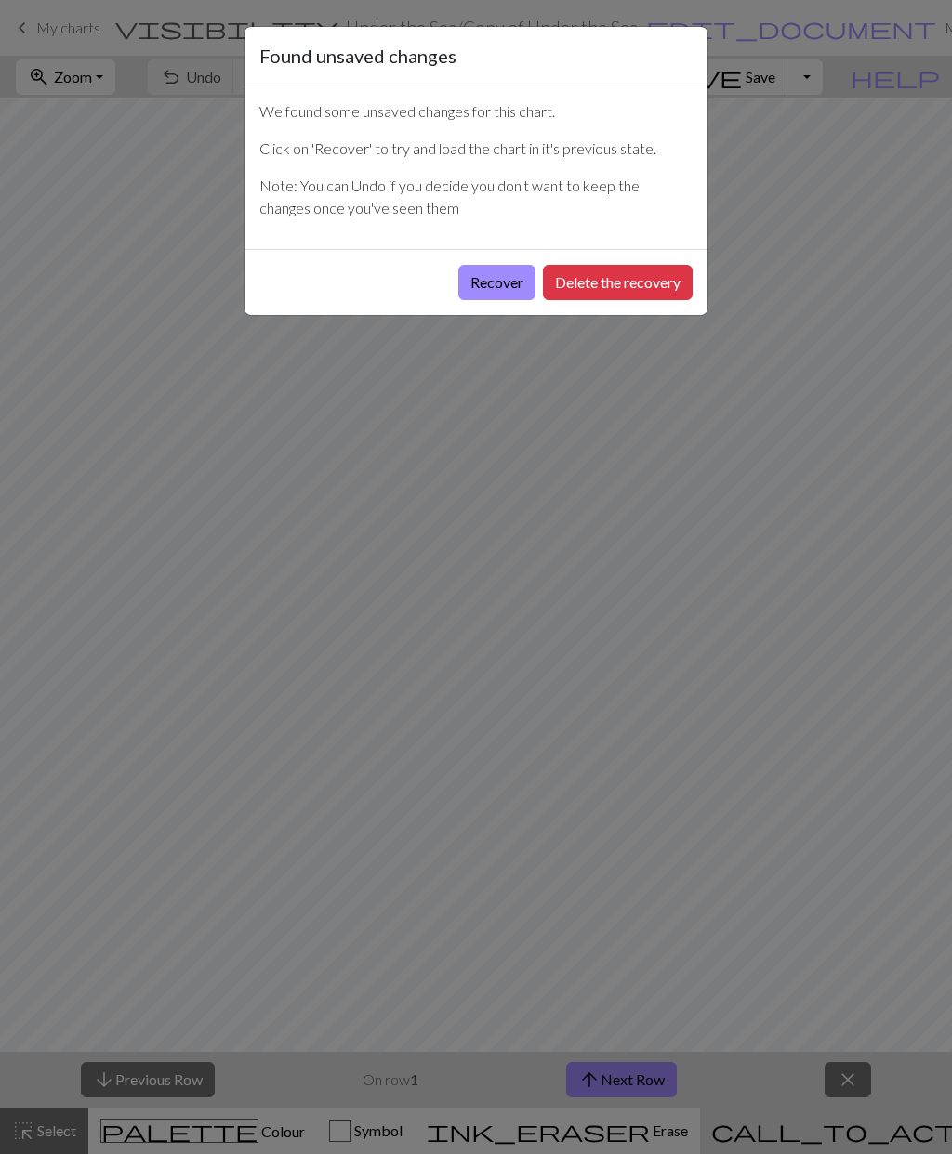
click at [502, 281] on button "Recover" at bounding box center [496, 282] width 77 height 35
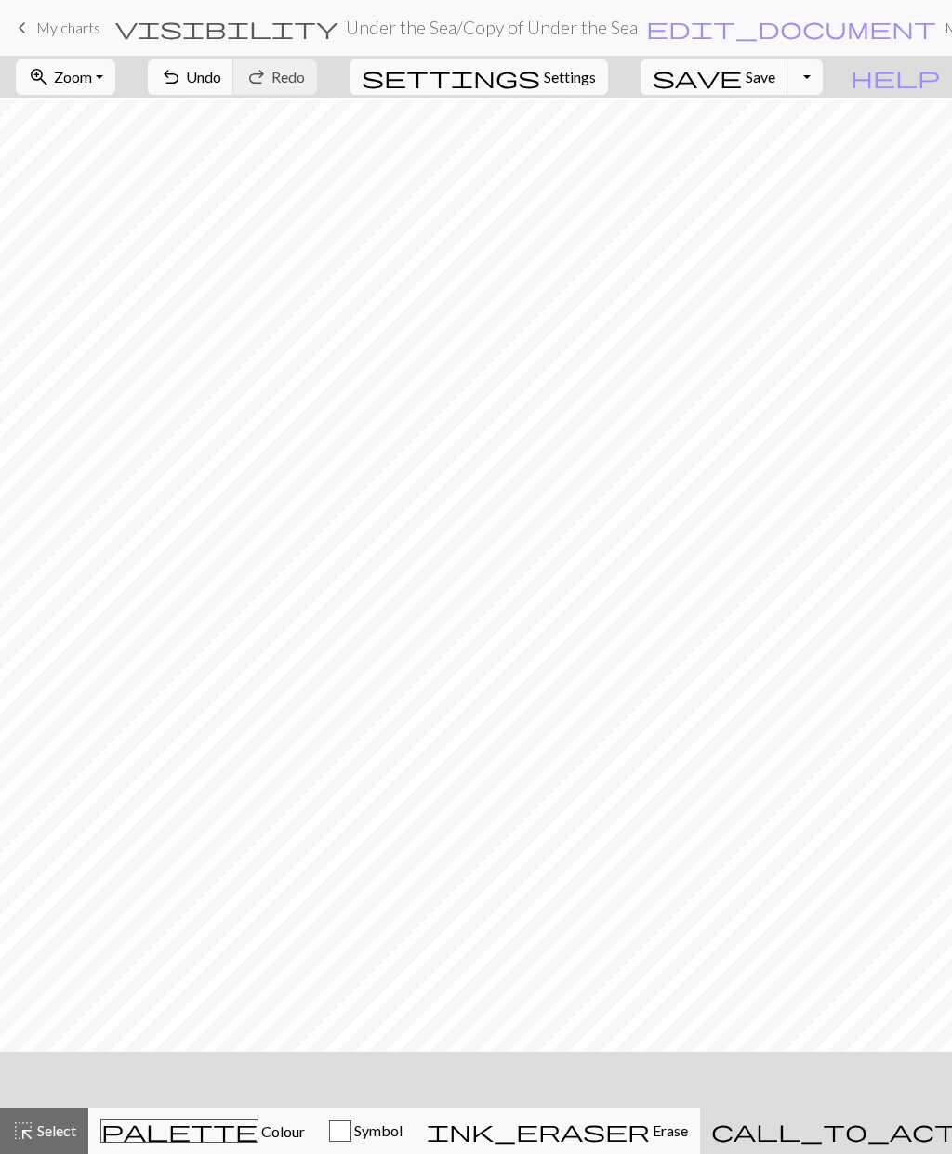
scroll to position [2, 0]
click at [181, 1134] on span "palette" at bounding box center [179, 1131] width 156 height 26
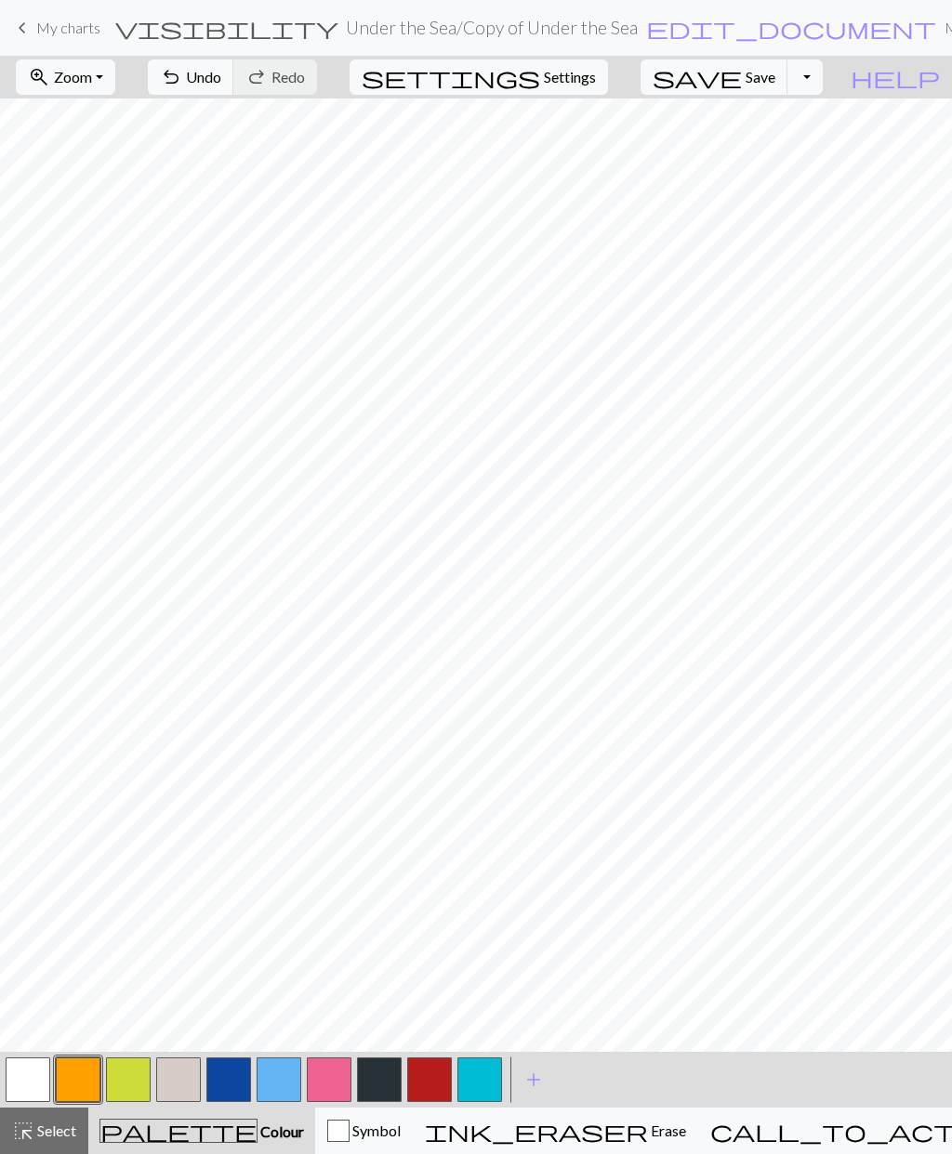
click at [488, 1077] on button "button" at bounding box center [479, 1080] width 45 height 45
click at [38, 1075] on button "button" at bounding box center [28, 1080] width 45 height 45
click at [221, 82] on span "Undo" at bounding box center [203, 77] width 35 height 18
click at [221, 78] on span "Undo" at bounding box center [203, 77] width 35 height 18
click at [221, 85] on span "Undo" at bounding box center [203, 77] width 35 height 18
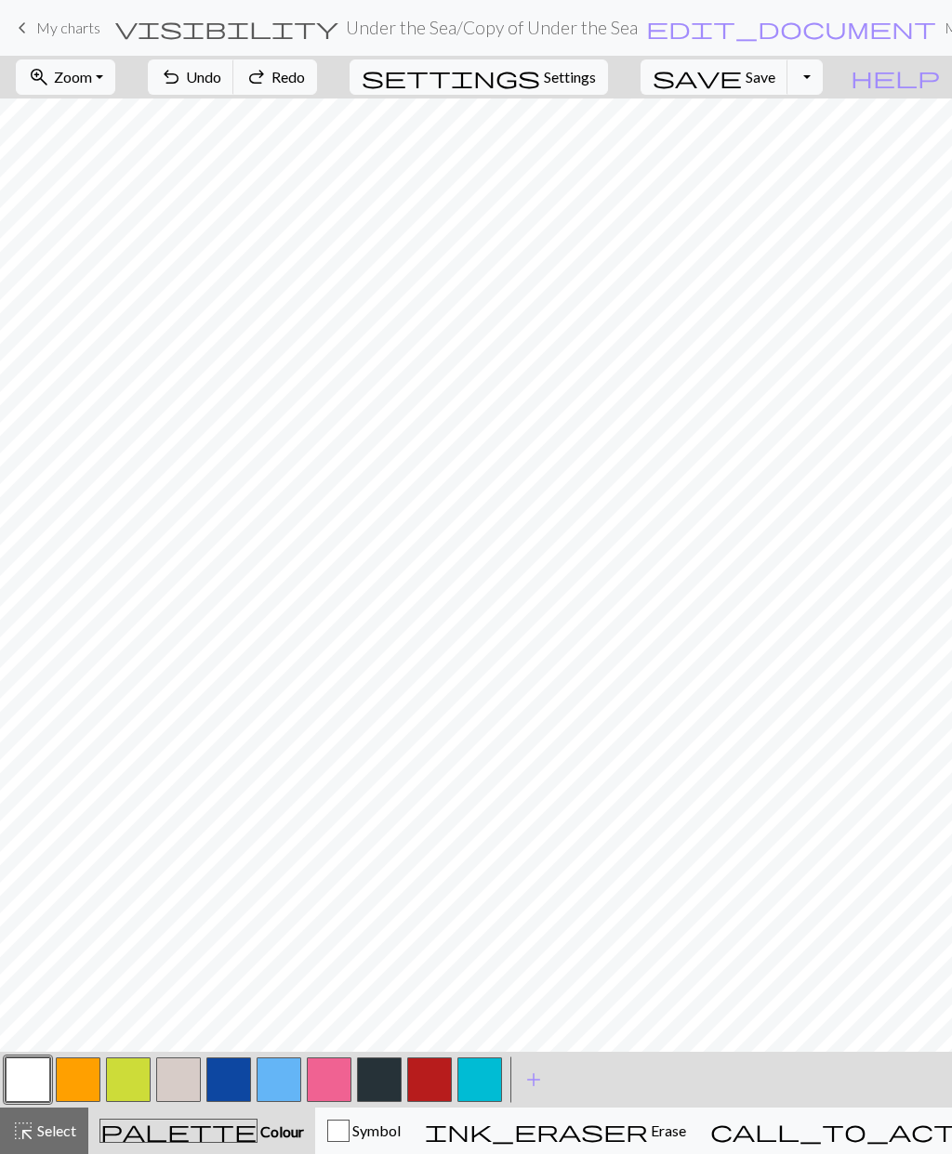
click at [221, 83] on span "Undo" at bounding box center [203, 77] width 35 height 18
click at [221, 81] on span "Undo" at bounding box center [203, 77] width 35 height 18
click at [221, 83] on span "Undo" at bounding box center [203, 77] width 35 height 18
click at [221, 85] on span "Undo" at bounding box center [203, 77] width 35 height 18
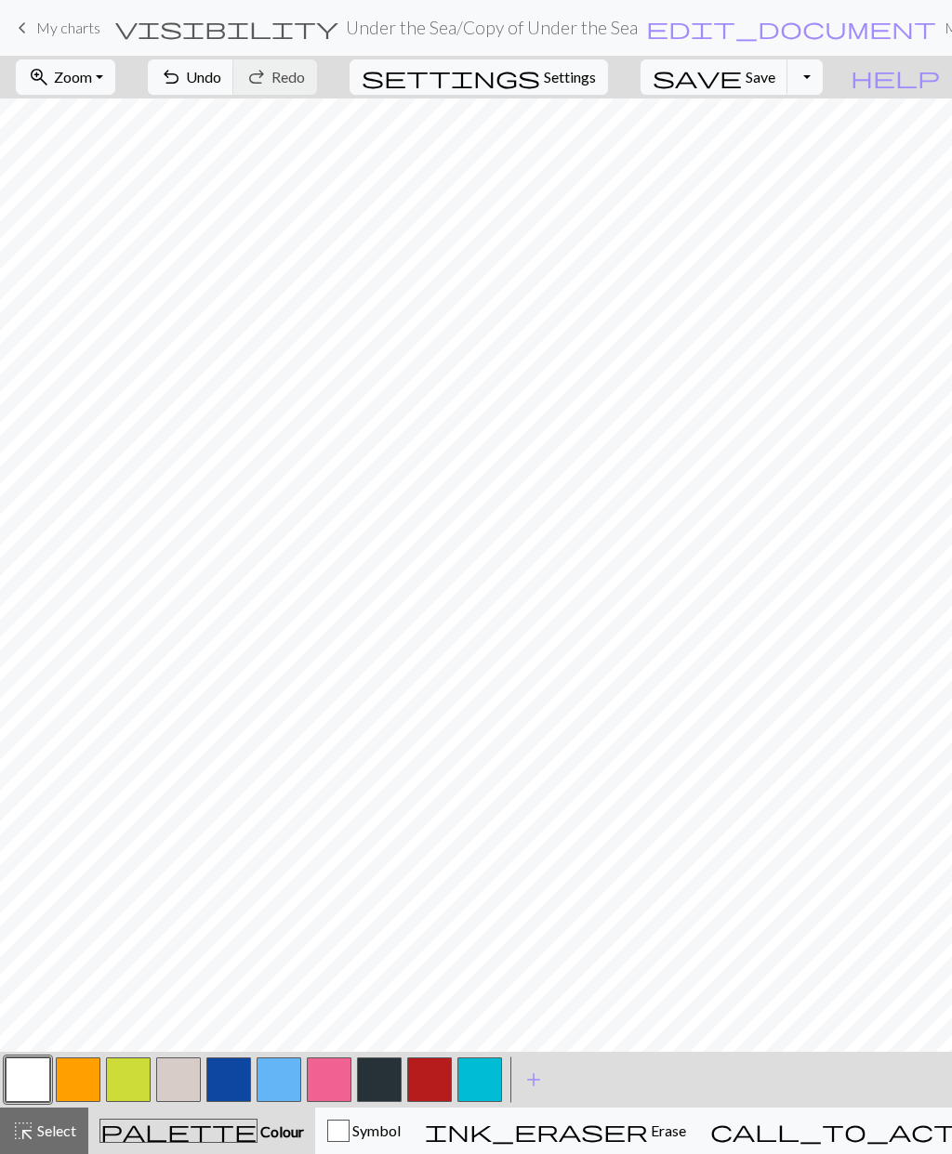
click at [482, 1084] on button "button" at bounding box center [479, 1080] width 45 height 45
click at [486, 1076] on button "button" at bounding box center [479, 1080] width 45 height 45
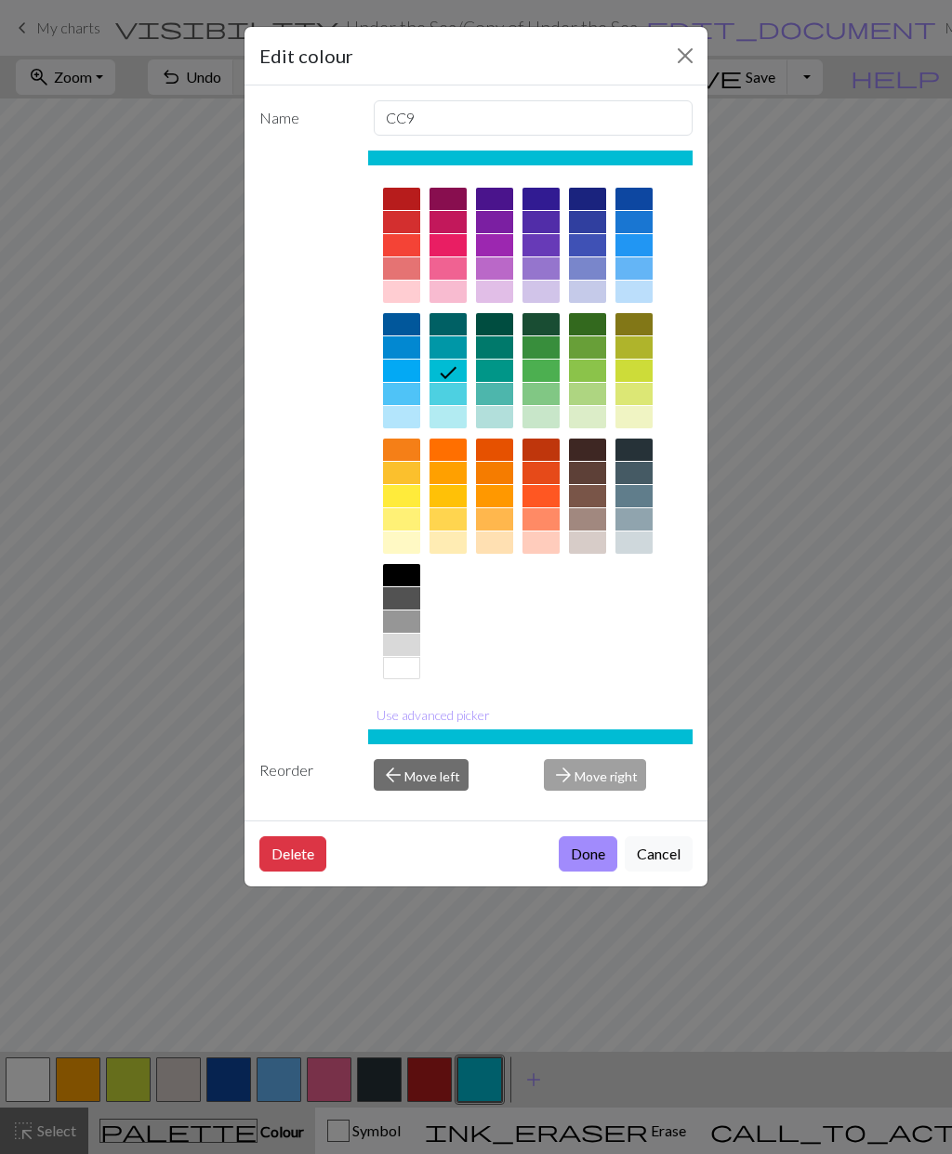
click at [658, 858] on button "Cancel" at bounding box center [659, 854] width 68 height 35
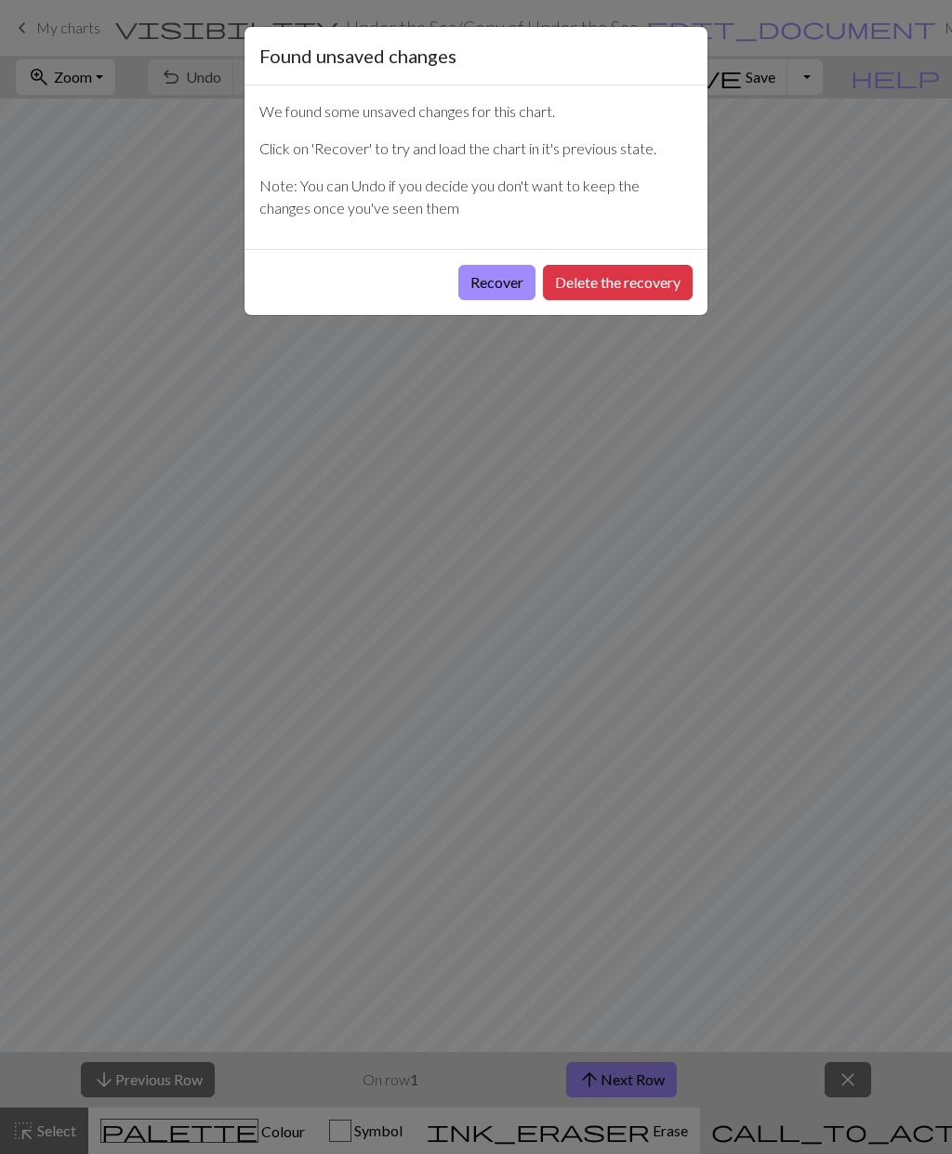
click at [509, 275] on button "Recover" at bounding box center [496, 282] width 77 height 35
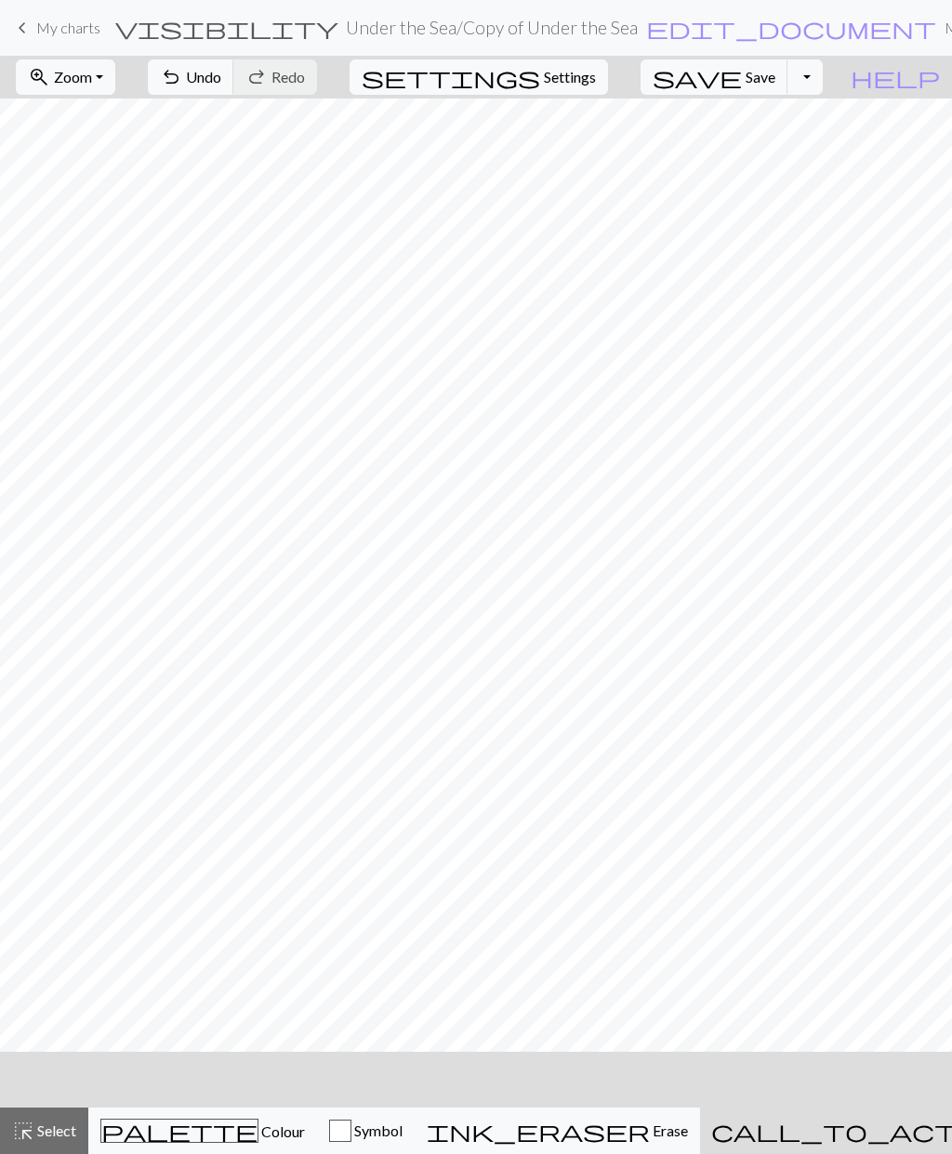
click at [221, 77] on span "Undo" at bounding box center [203, 77] width 35 height 18
click at [181, 1123] on span "palette" at bounding box center [179, 1131] width 156 height 26
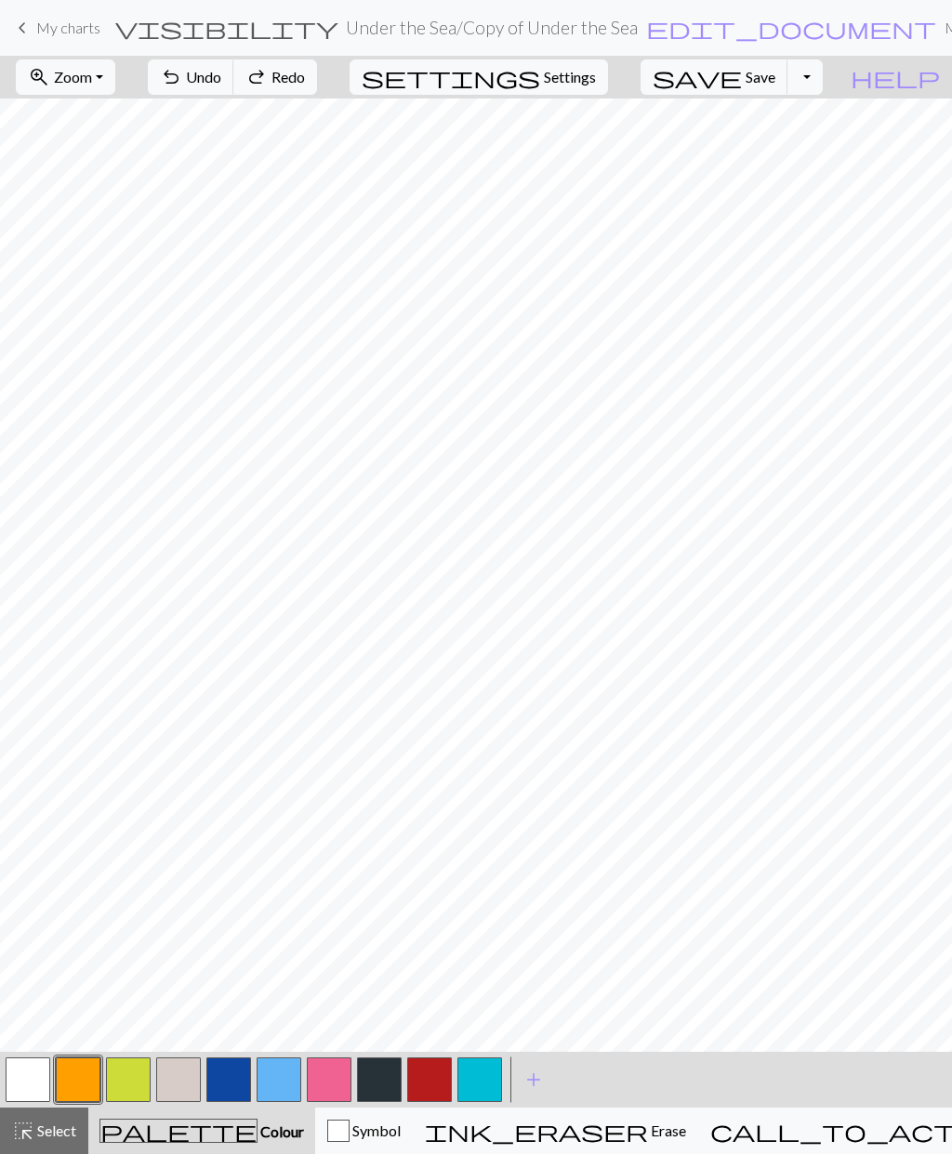
click at [477, 1082] on button "button" at bounding box center [479, 1080] width 45 height 45
click at [488, 1074] on button "button" at bounding box center [479, 1080] width 45 height 45
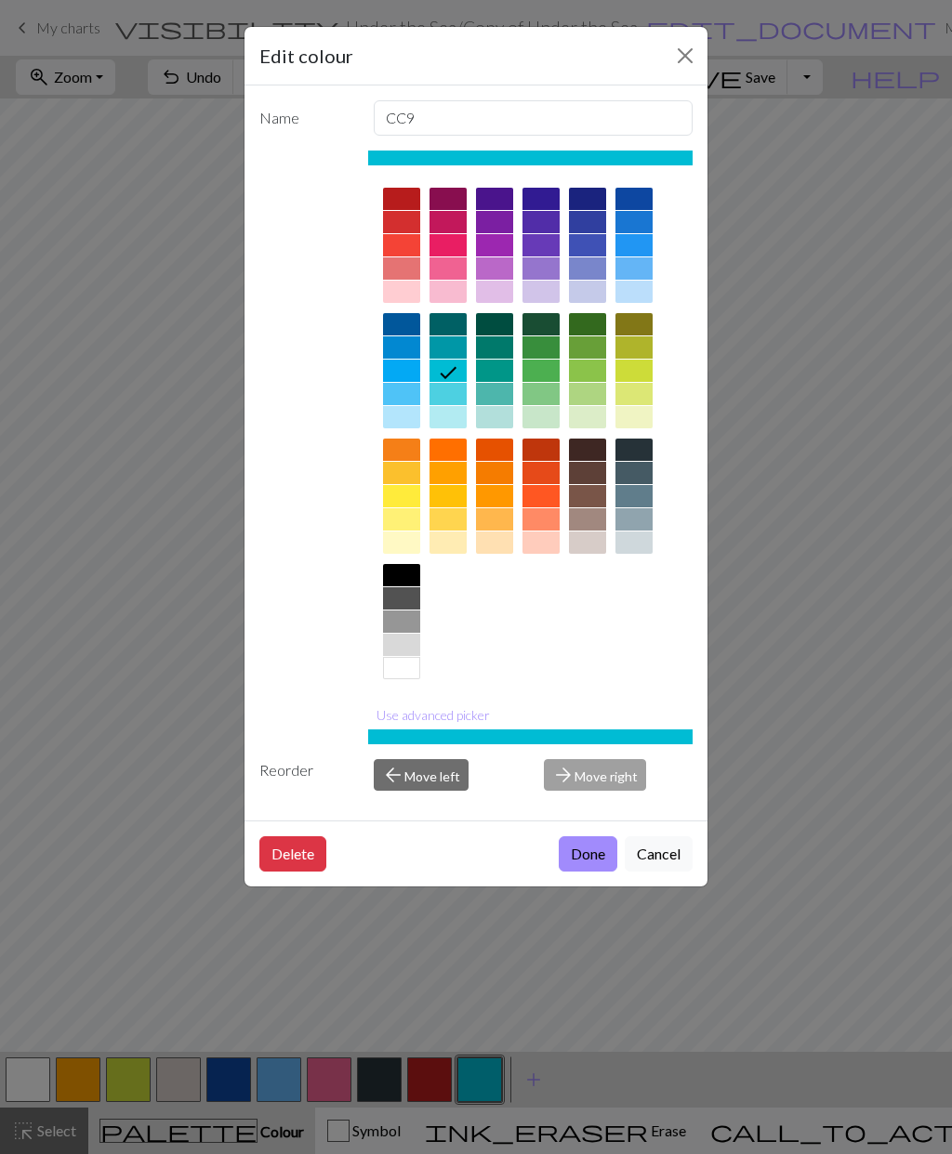
click at [597, 857] on button "Done" at bounding box center [588, 854] width 59 height 35
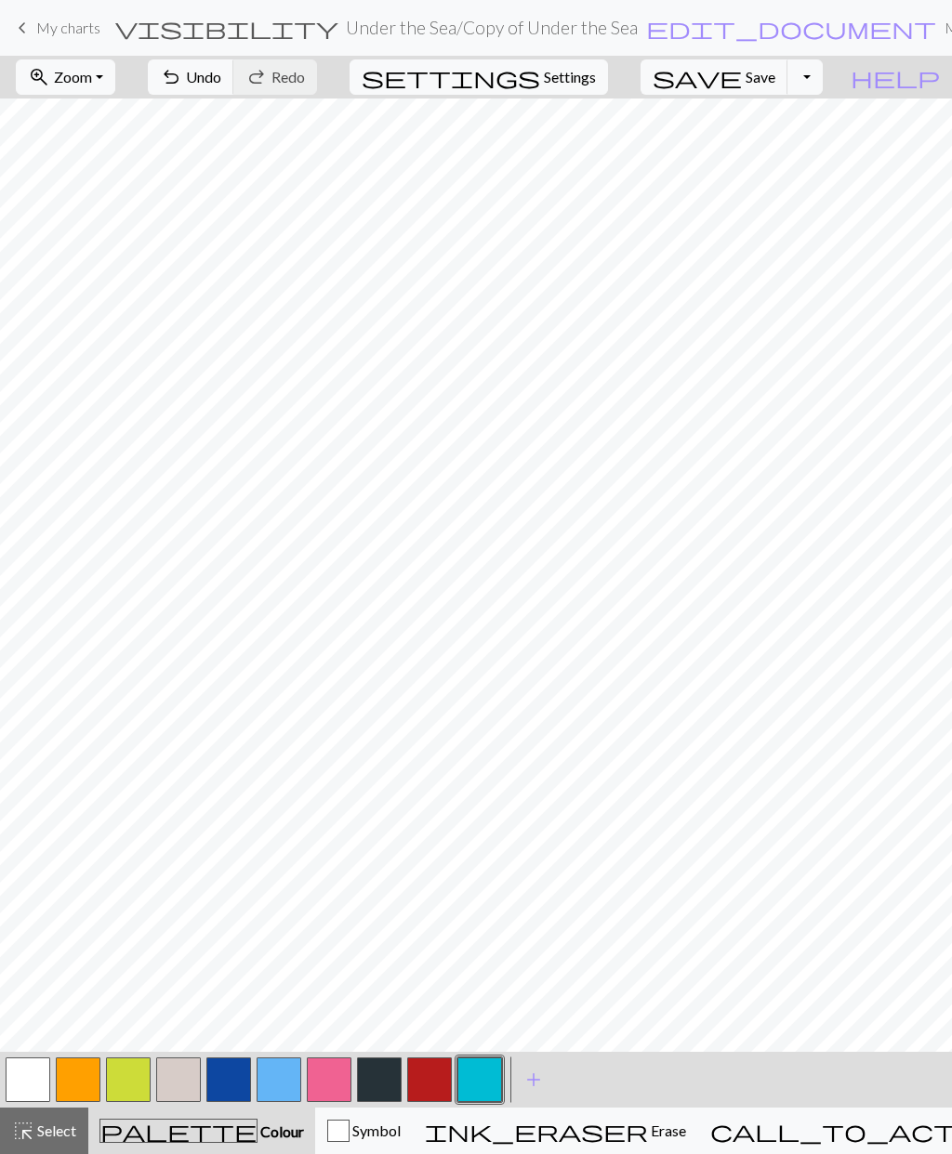
click at [482, 1088] on button "button" at bounding box center [479, 1080] width 45 height 45
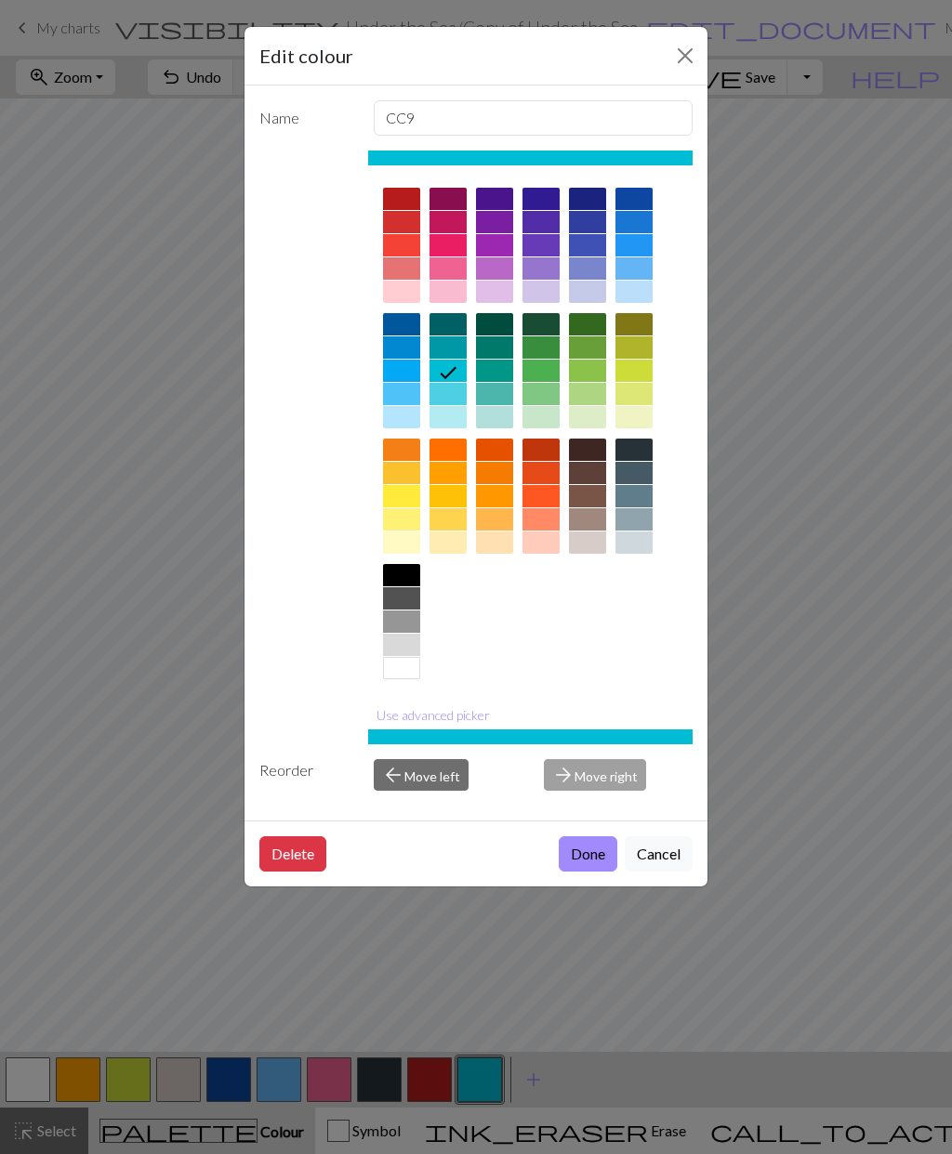
click at [429, 1081] on div "Edit colour Name CC9 Use advanced picker Reorder arrow_back Move left arrow_for…" at bounding box center [476, 577] width 952 height 1154
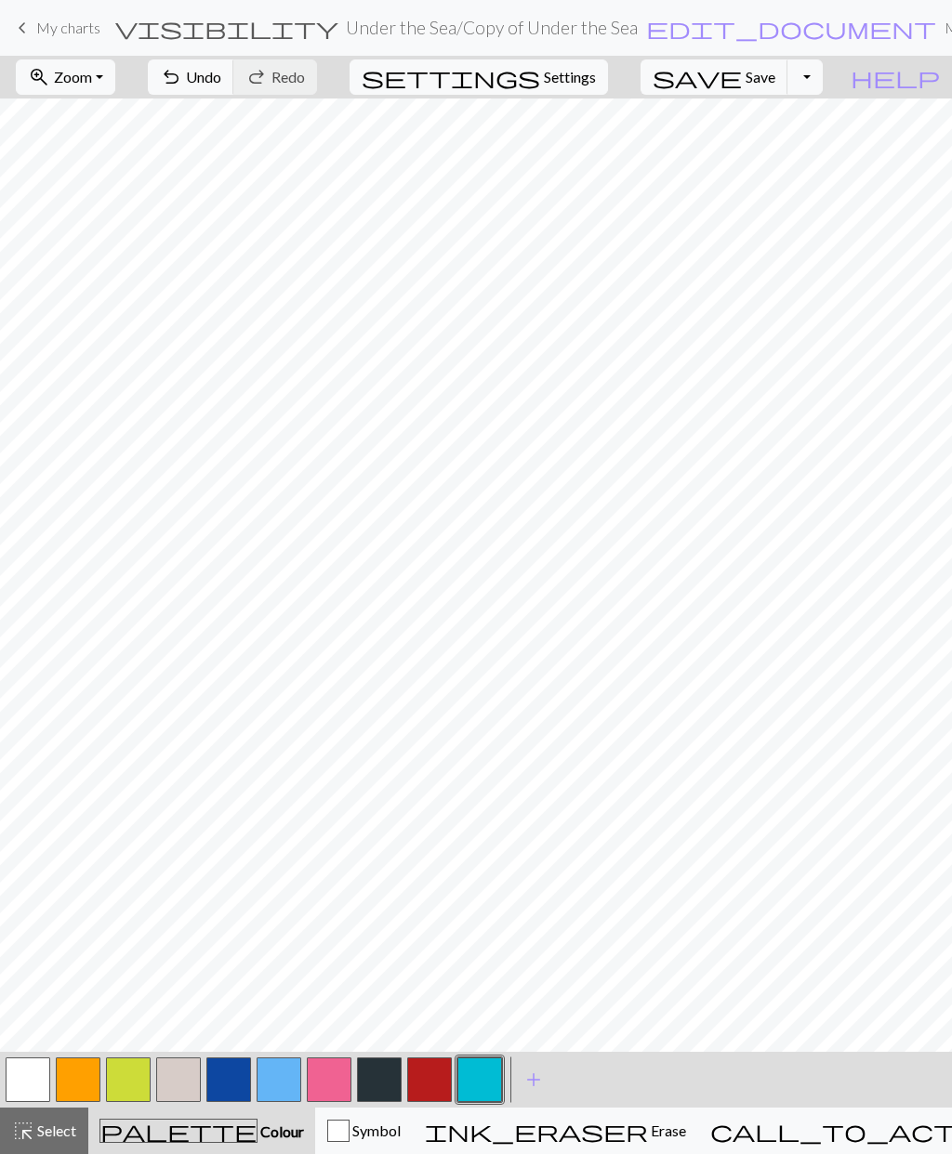
click at [439, 1081] on button "button" at bounding box center [429, 1080] width 45 height 45
click at [488, 1079] on button "button" at bounding box center [479, 1080] width 45 height 45
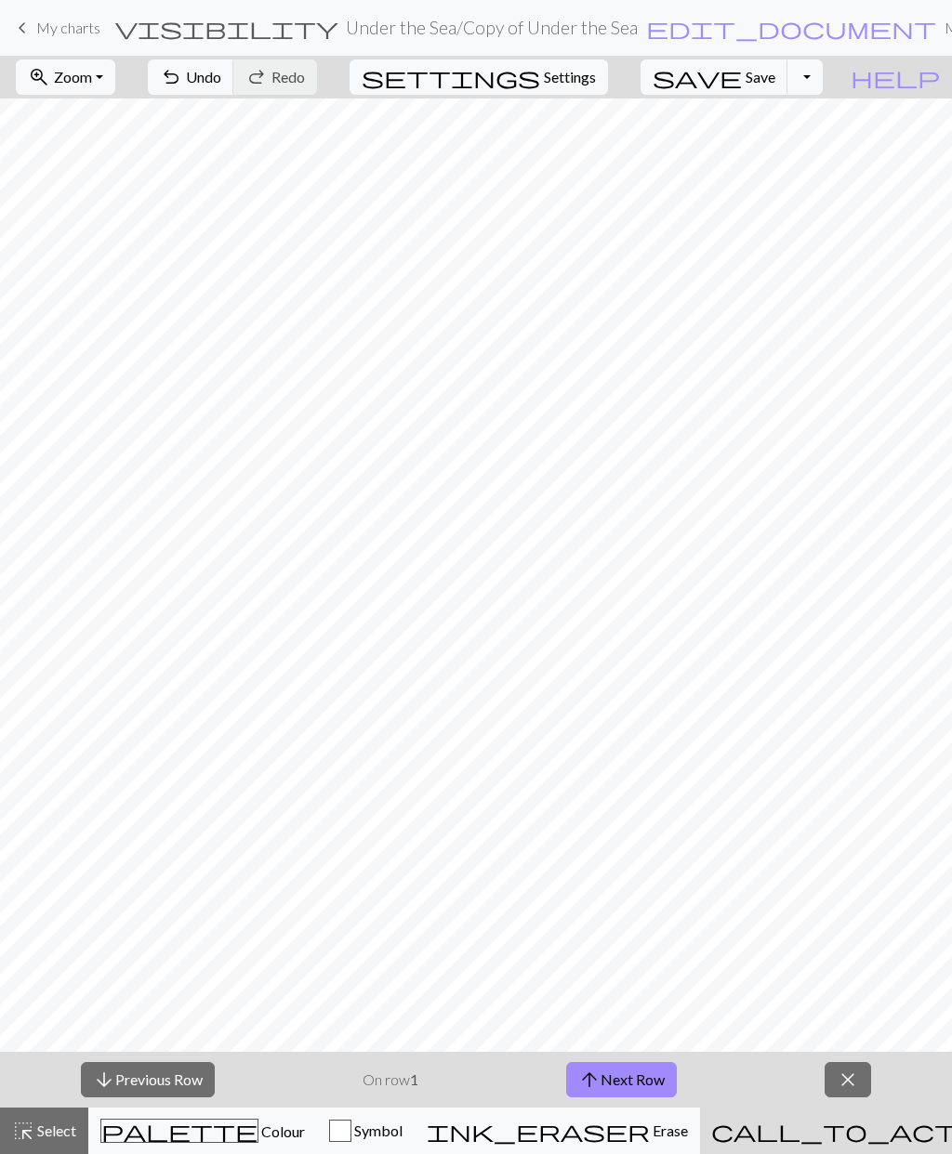
click at [851, 1082] on span "close" at bounding box center [848, 1080] width 22 height 26
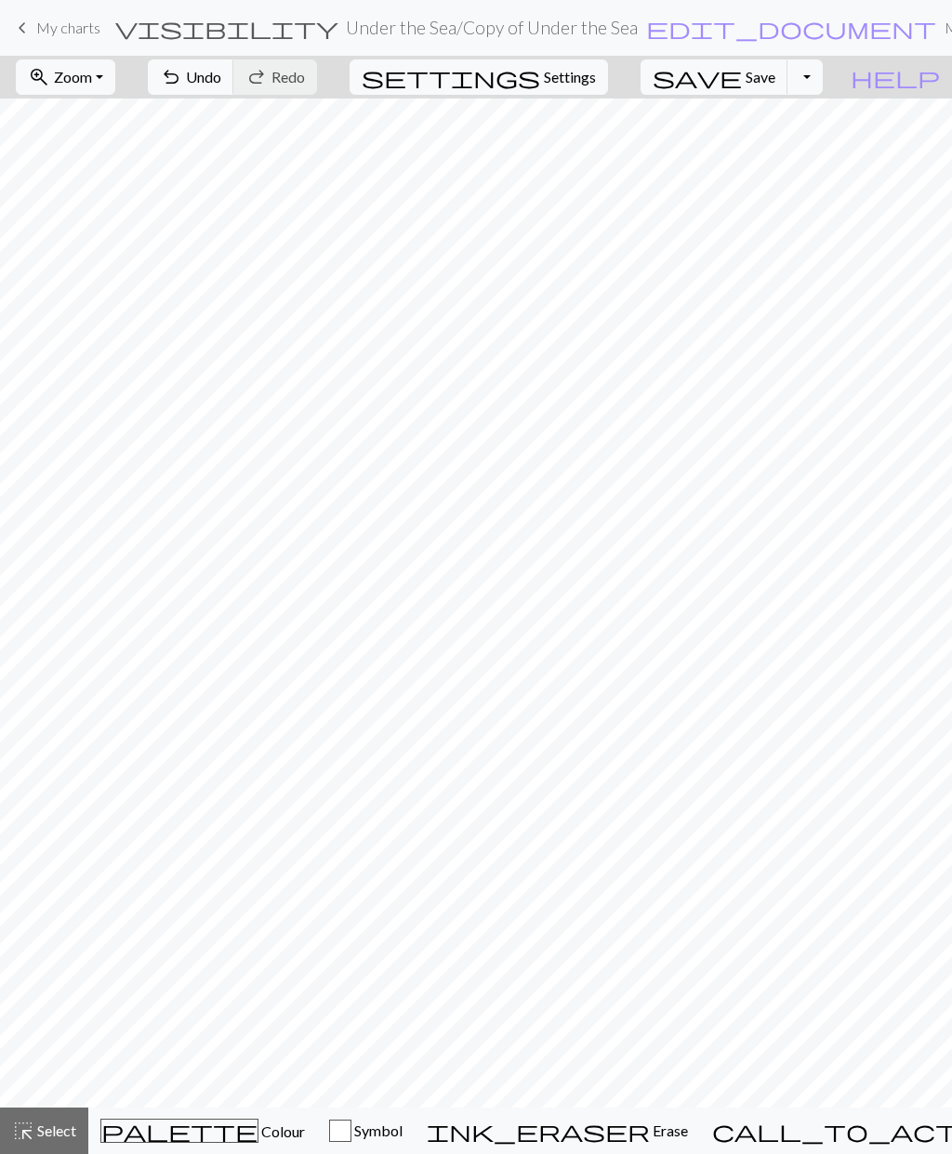
click at [174, 1131] on span "palette" at bounding box center [179, 1131] width 156 height 26
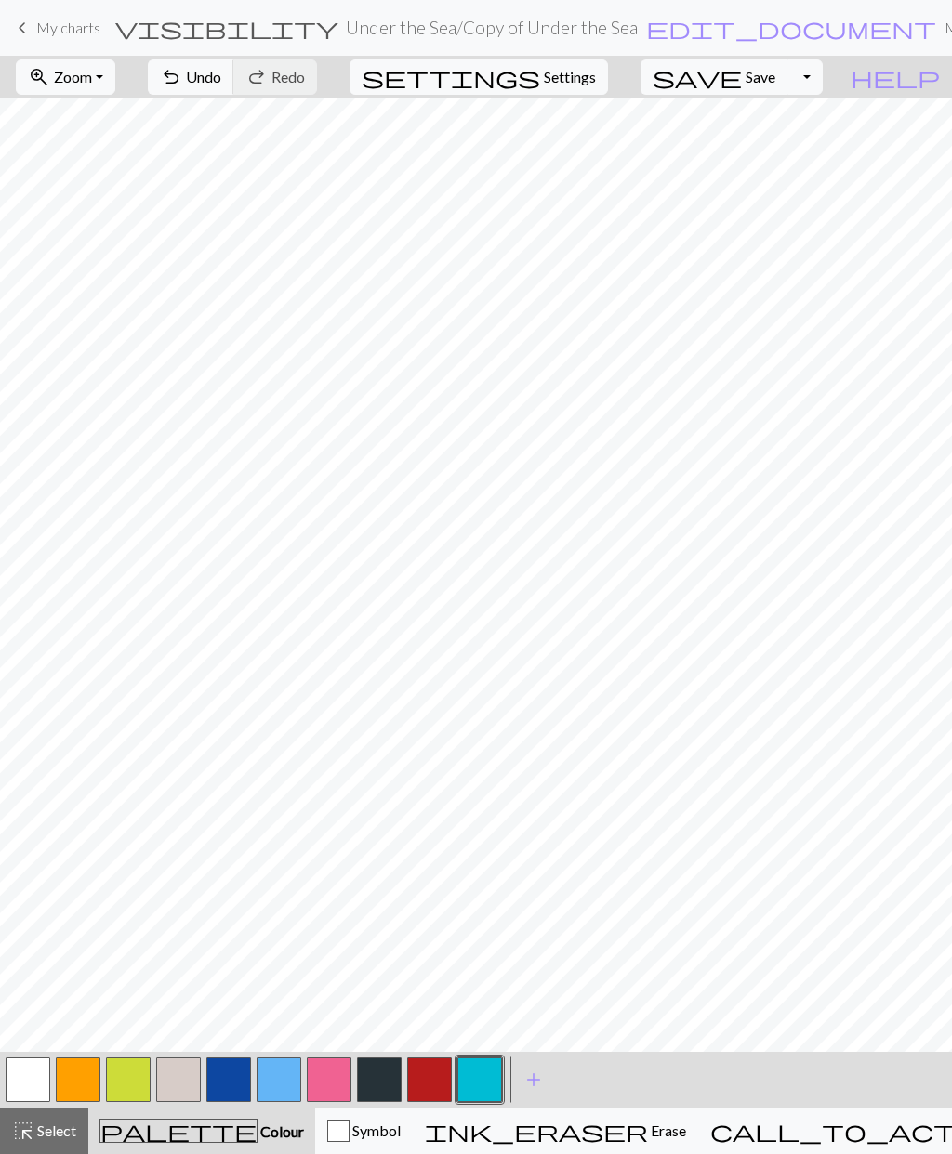
click at [490, 1079] on button "button" at bounding box center [479, 1080] width 45 height 45
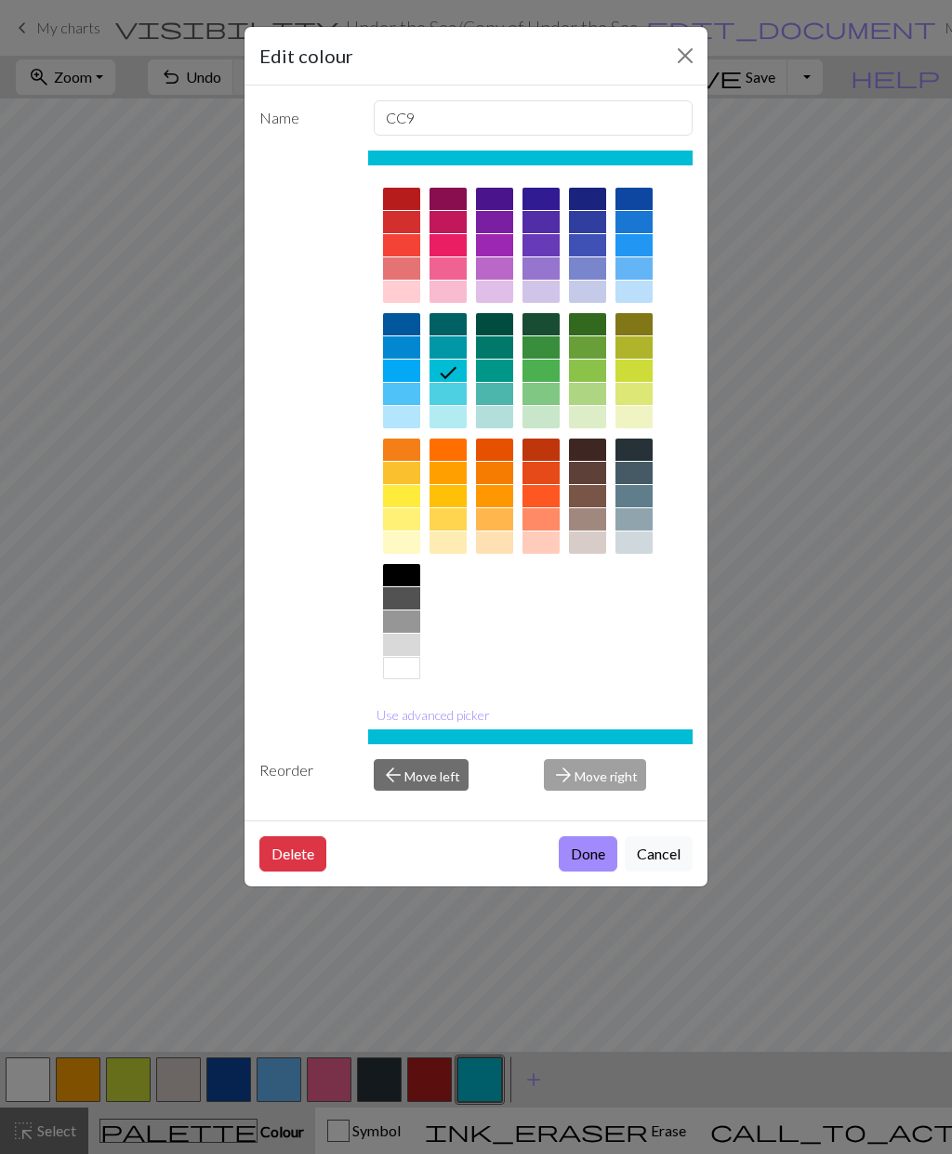
click at [449, 377] on icon at bounding box center [448, 373] width 22 height 22
click at [590, 859] on button "Done" at bounding box center [588, 854] width 59 height 35
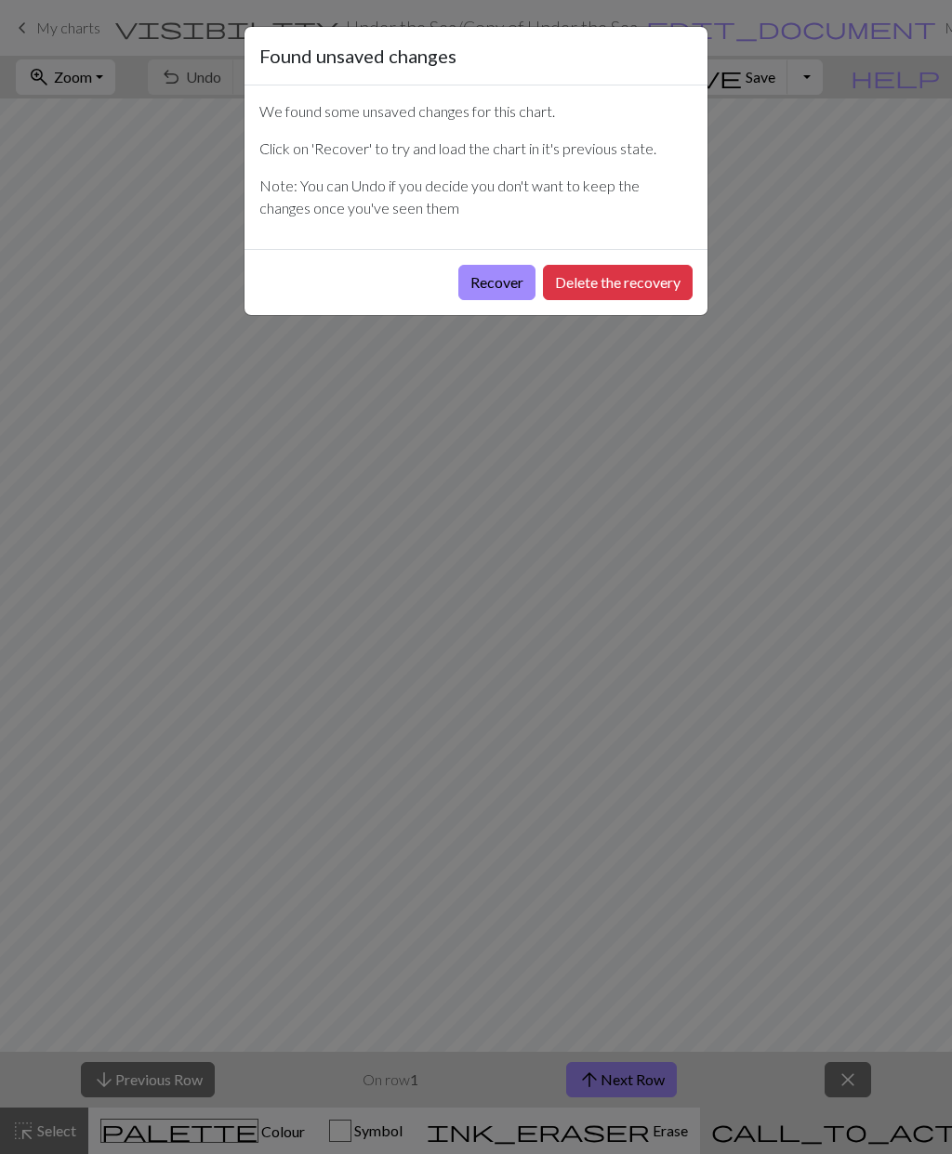
click at [502, 291] on button "Recover" at bounding box center [496, 282] width 77 height 35
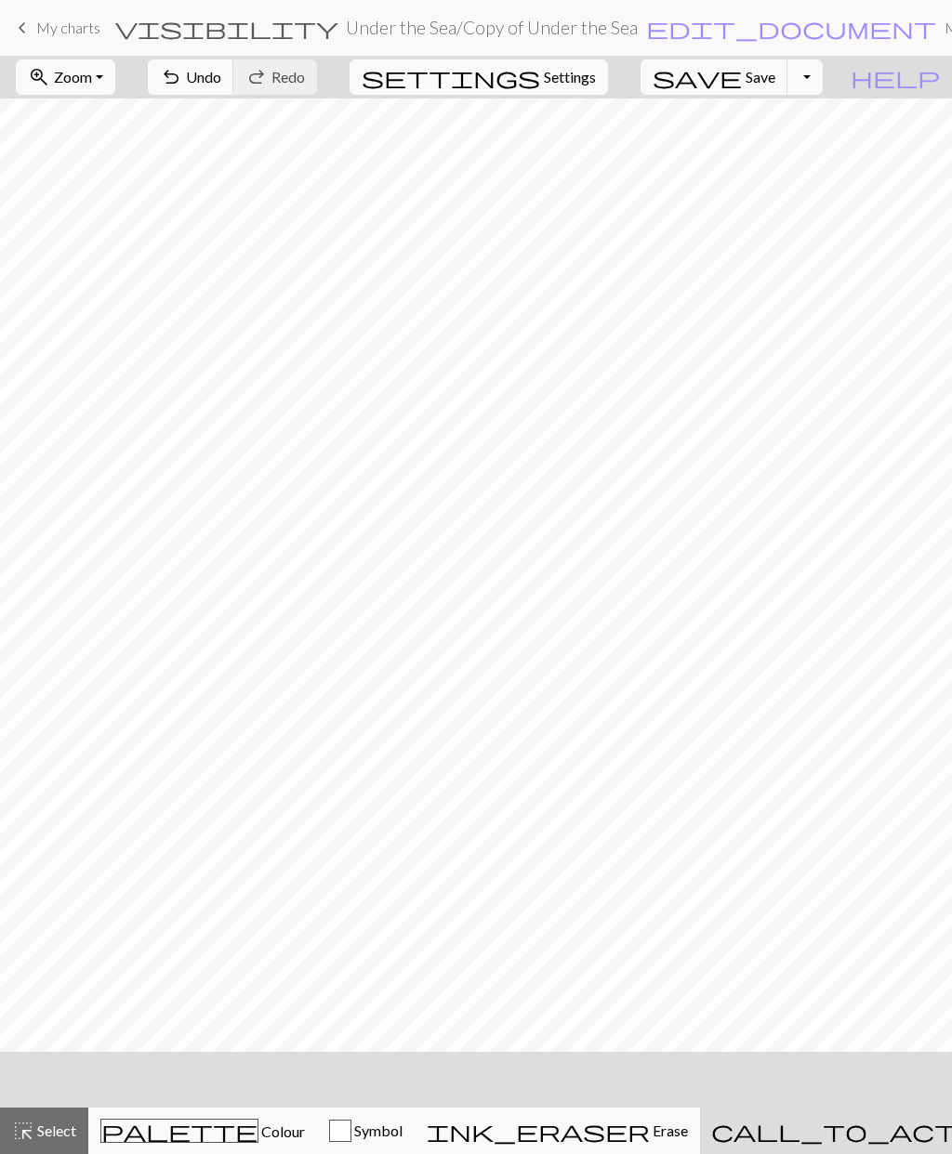
click at [179, 1140] on span "palette" at bounding box center [179, 1131] width 156 height 26
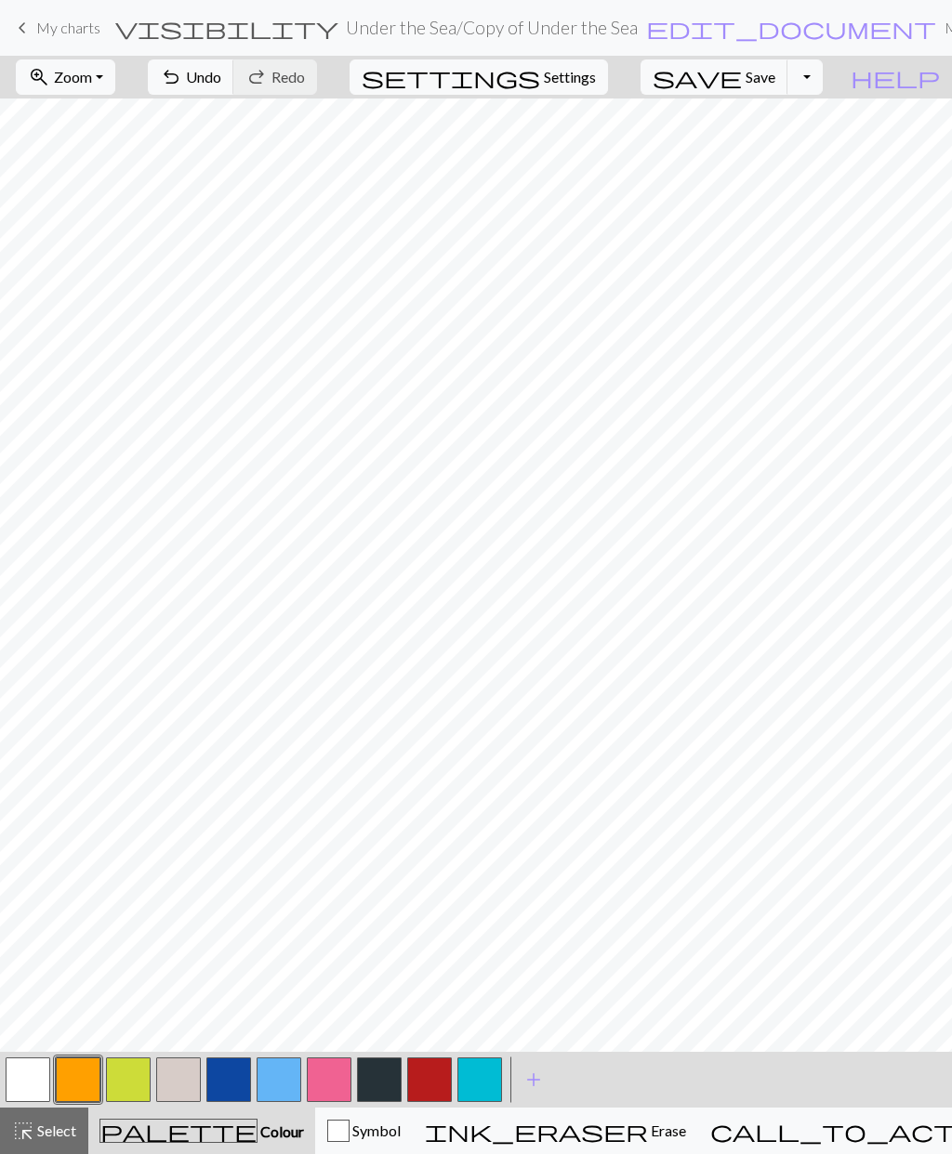
click at [489, 1079] on button "button" at bounding box center [479, 1080] width 45 height 45
